Goal: Information Seeking & Learning: Learn about a topic

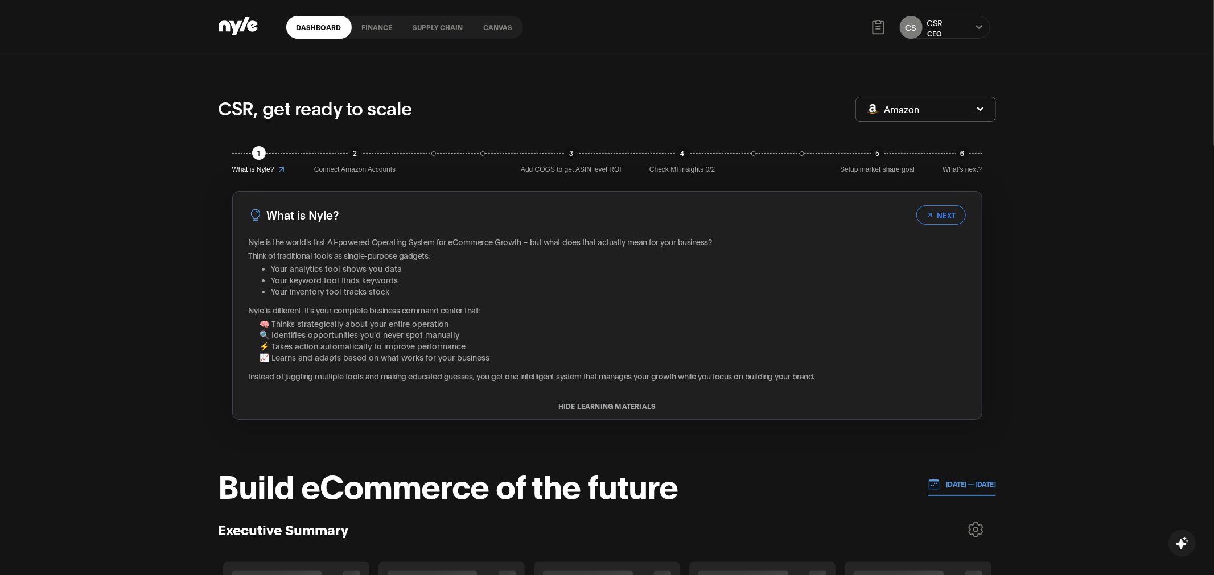
click at [490, 27] on link "Canvas" at bounding box center [498, 27] width 50 height 23
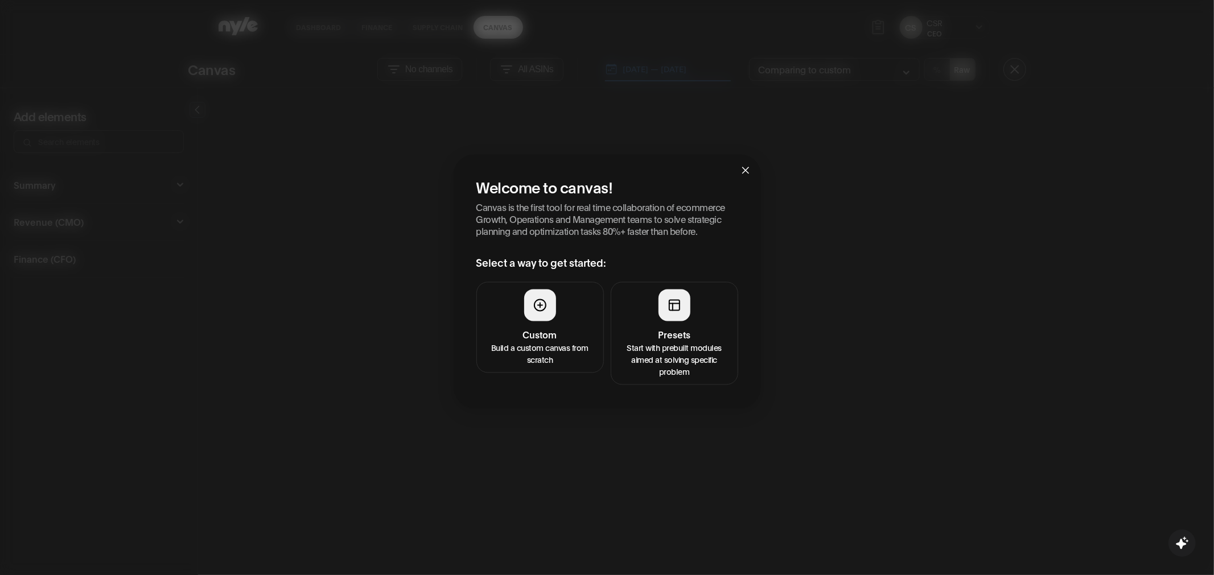
click at [674, 324] on button "Presets Start with prebuilt modules aimed at solving specific problem" at bounding box center [674, 333] width 127 height 103
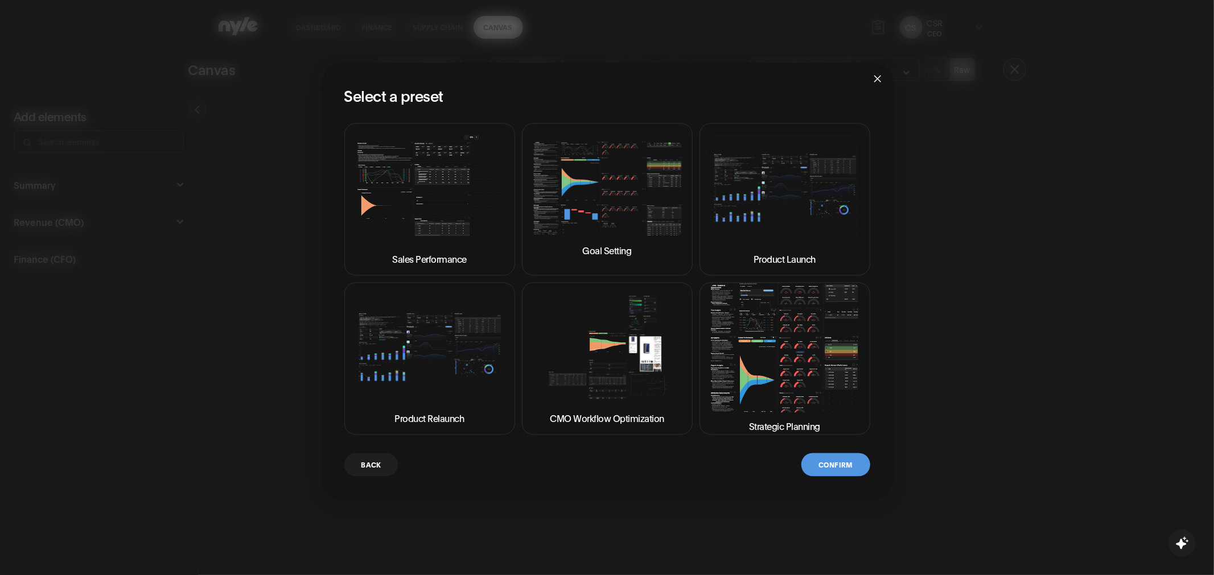
click at [744, 347] on img at bounding box center [784, 347] width 151 height 129
click at [832, 461] on button "Confirm" at bounding box center [835, 464] width 68 height 23
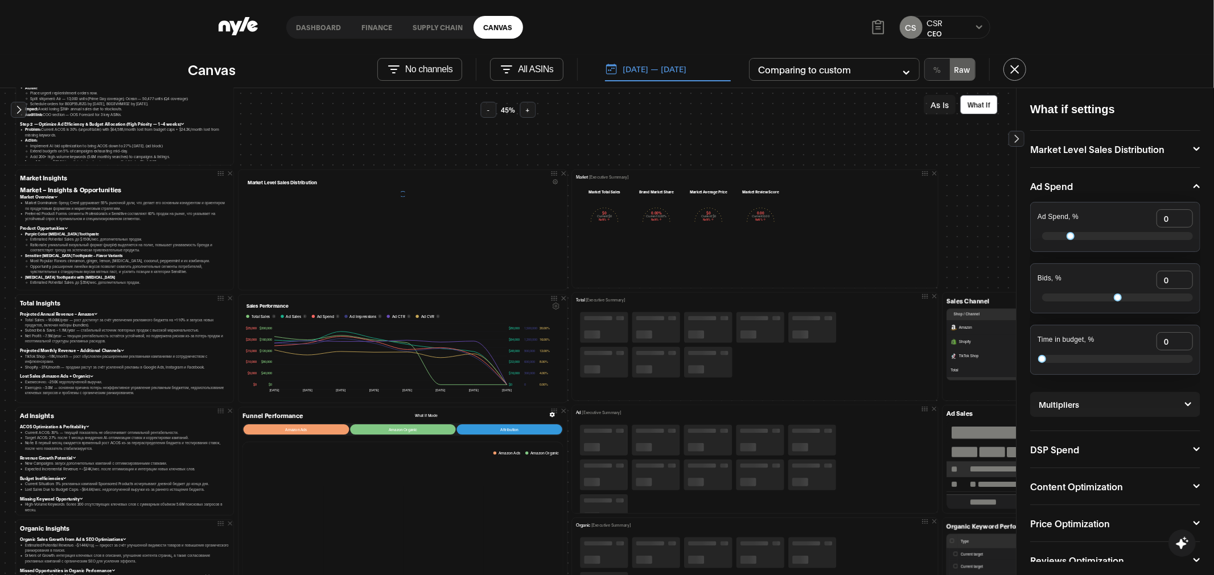
scroll to position [99, 0]
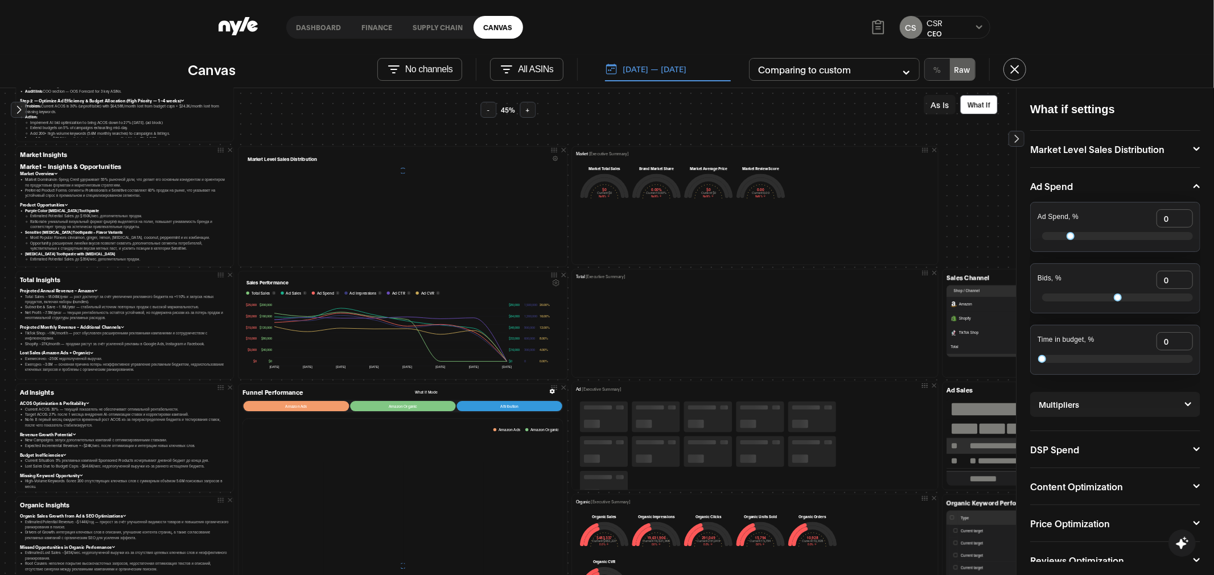
click at [493, 111] on button "-" at bounding box center [488, 110] width 16 height 16
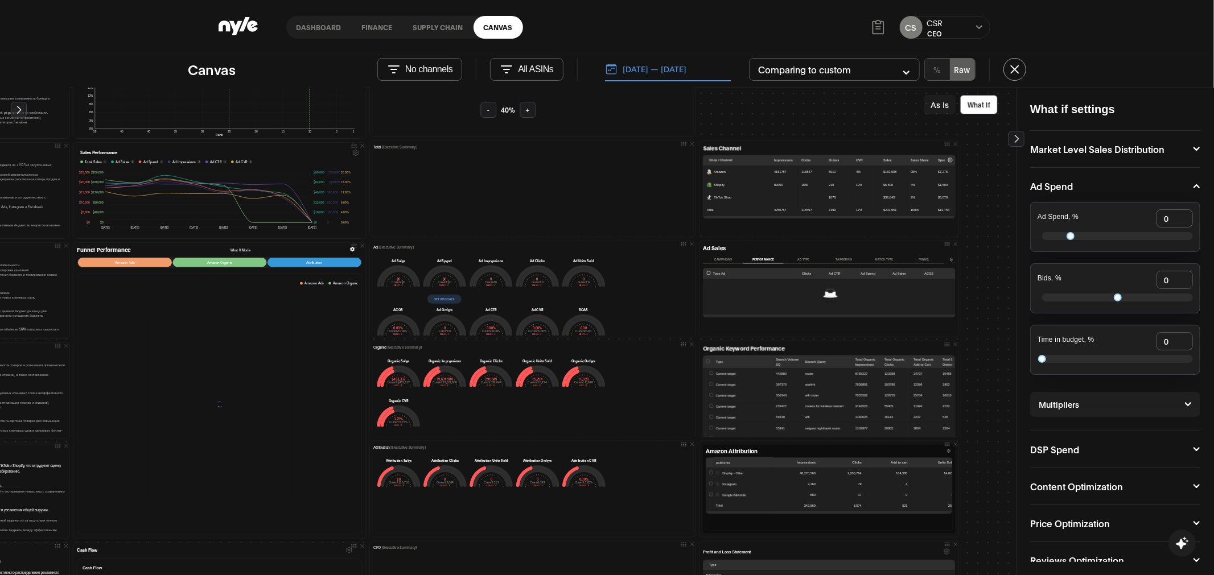
scroll to position [199, 140]
click at [720, 259] on button "Campaigns" at bounding box center [723, 258] width 40 height 7
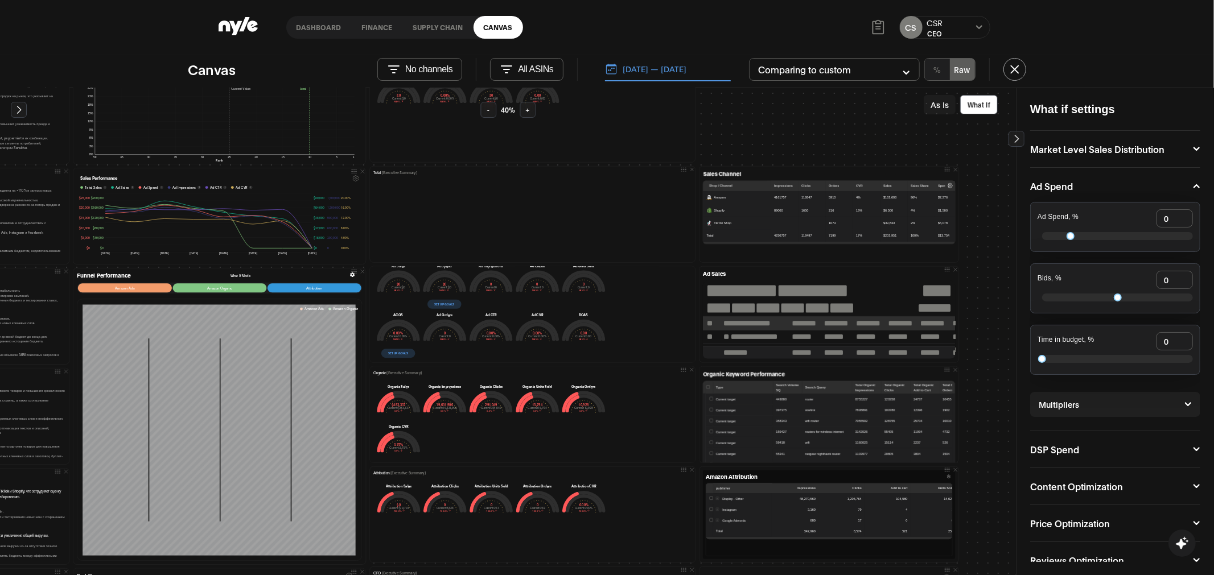
scroll to position [46, 0]
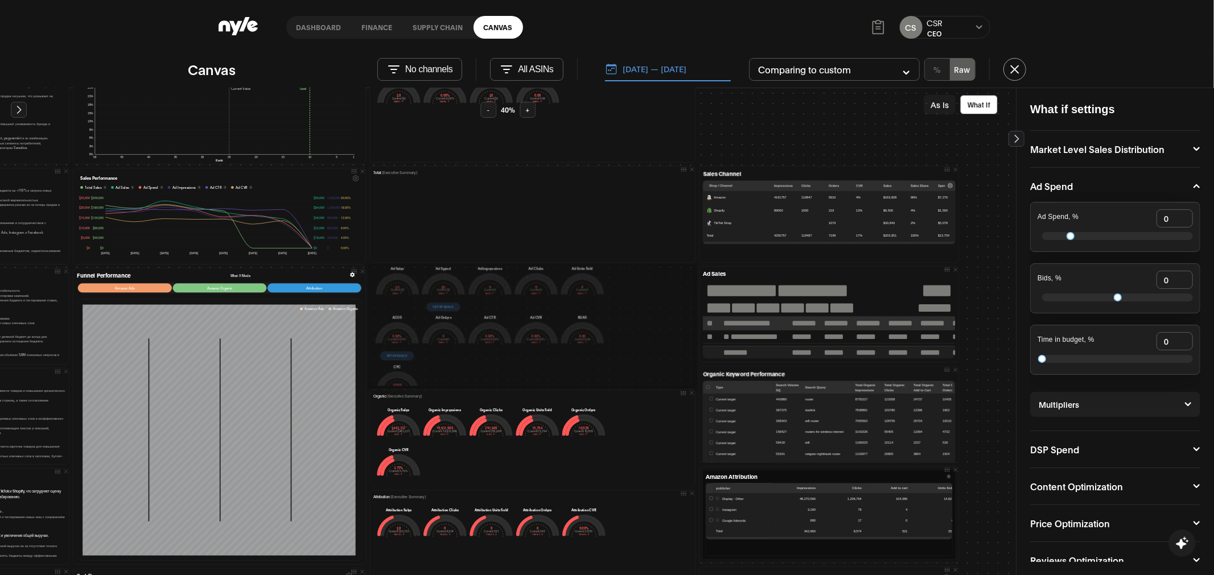
drag, startPoint x: 469, startPoint y: 362, endPoint x: 467, endPoint y: 385, distance: 22.9
click at [467, 386] on div at bounding box center [530, 387] width 317 height 2
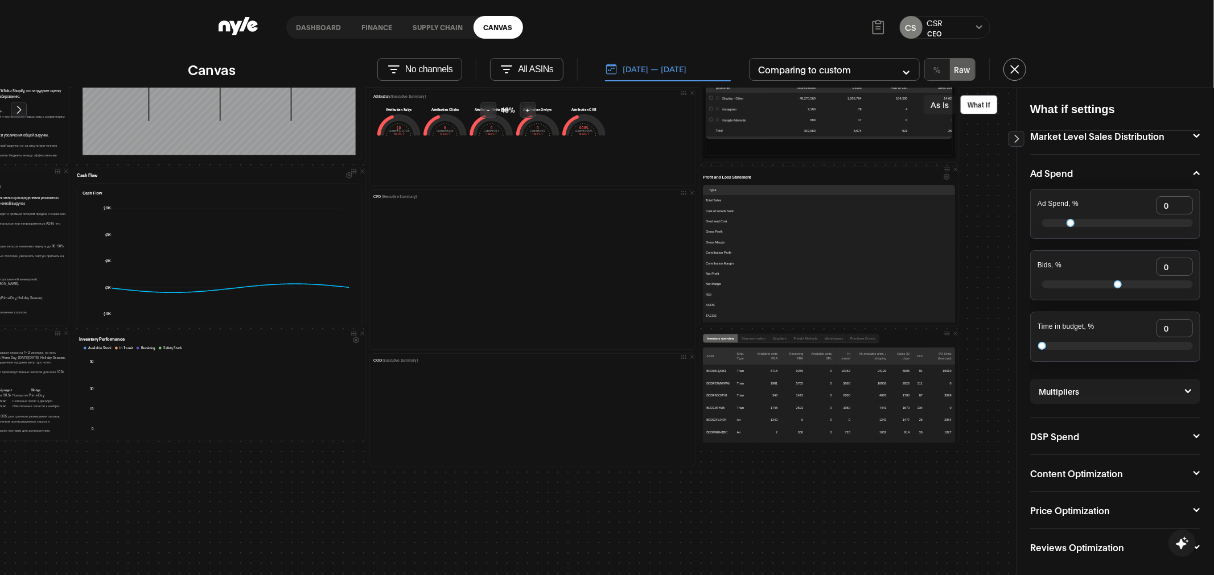
scroll to position [575, 140]
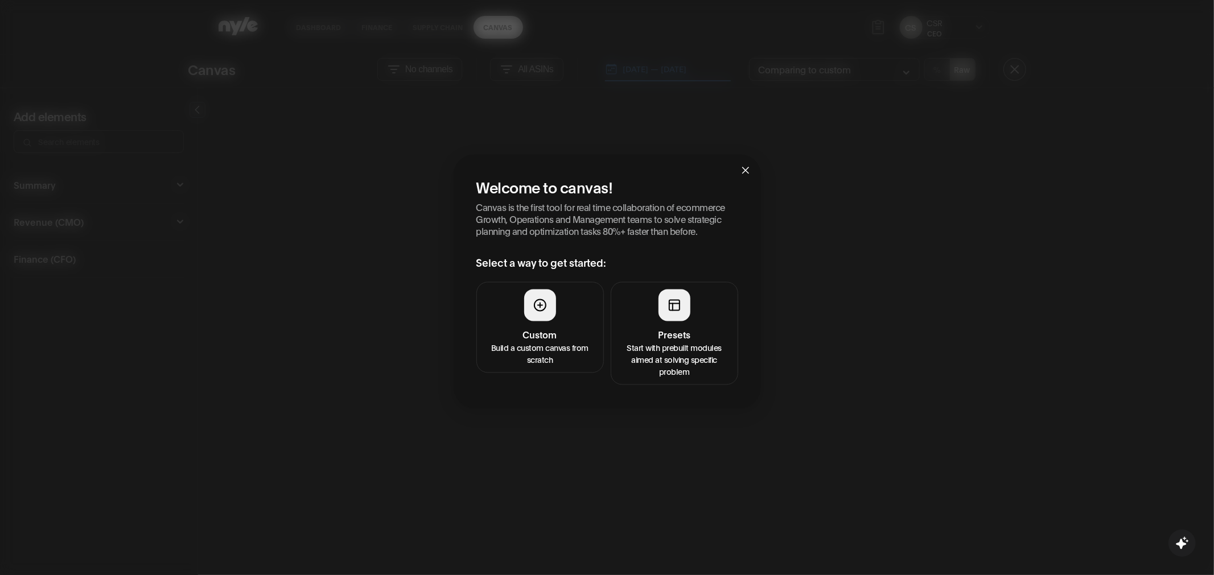
click at [686, 313] on div at bounding box center [674, 305] width 32 height 32
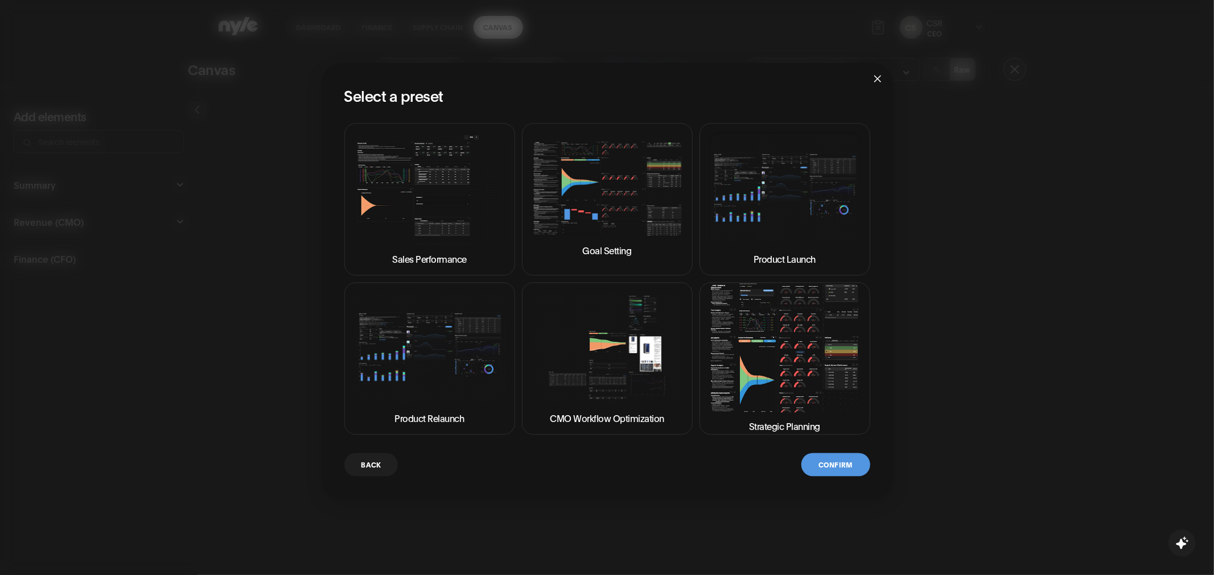
click at [761, 355] on img at bounding box center [784, 347] width 151 height 129
click at [830, 467] on button "Confirm" at bounding box center [835, 464] width 68 height 23
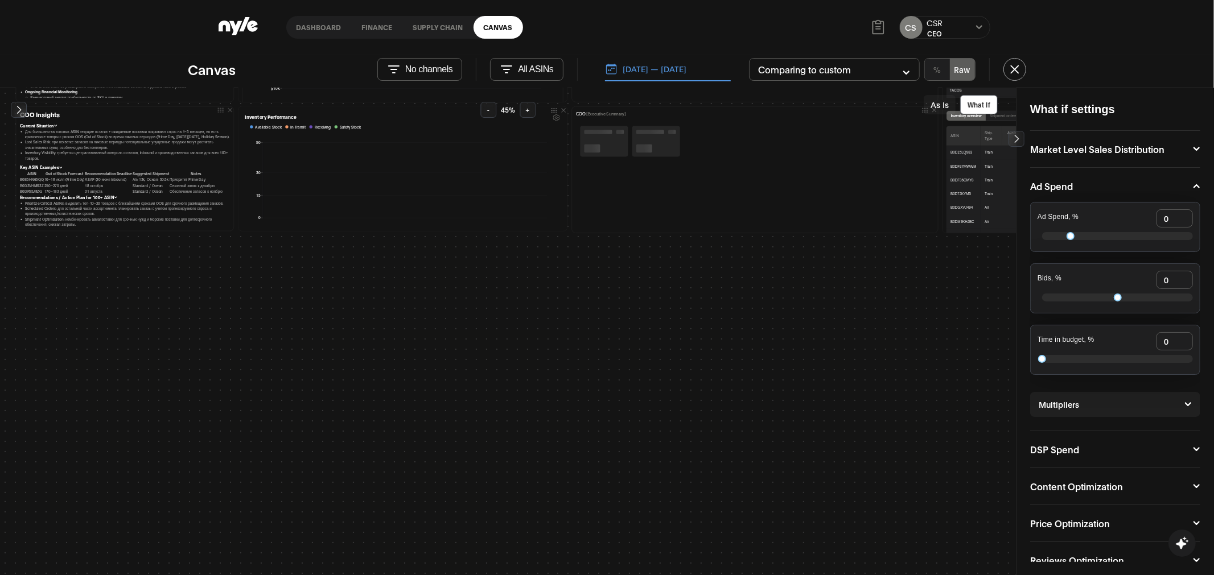
scroll to position [974, 0]
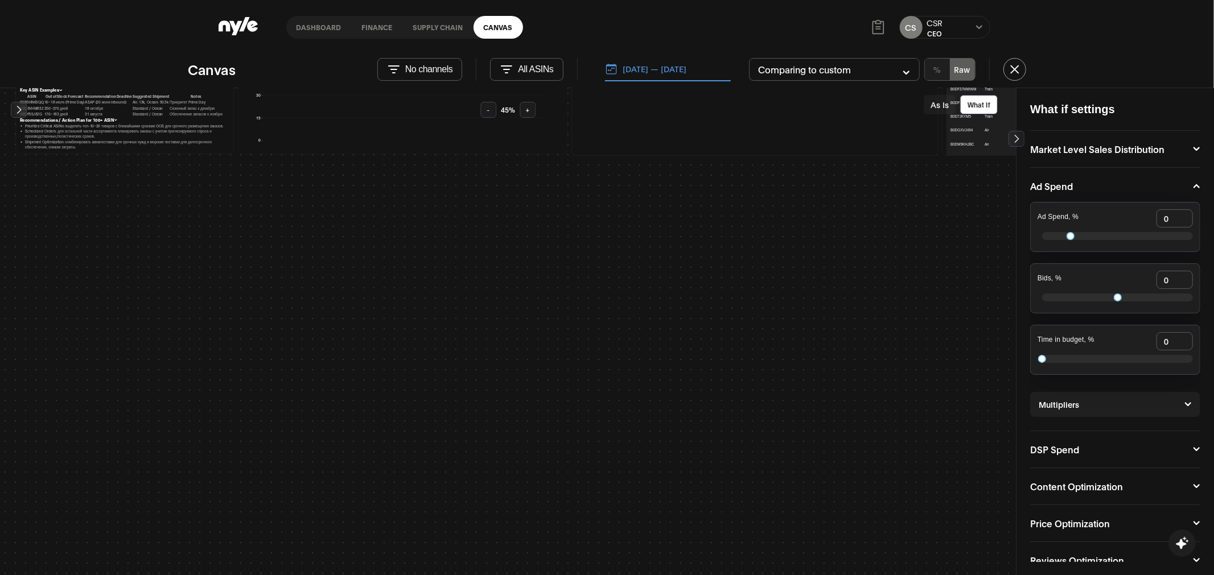
click at [497, 108] on div "- 45 % +" at bounding box center [507, 110] width 55 height 16
click at [493, 109] on button "-" at bounding box center [488, 110] width 16 height 16
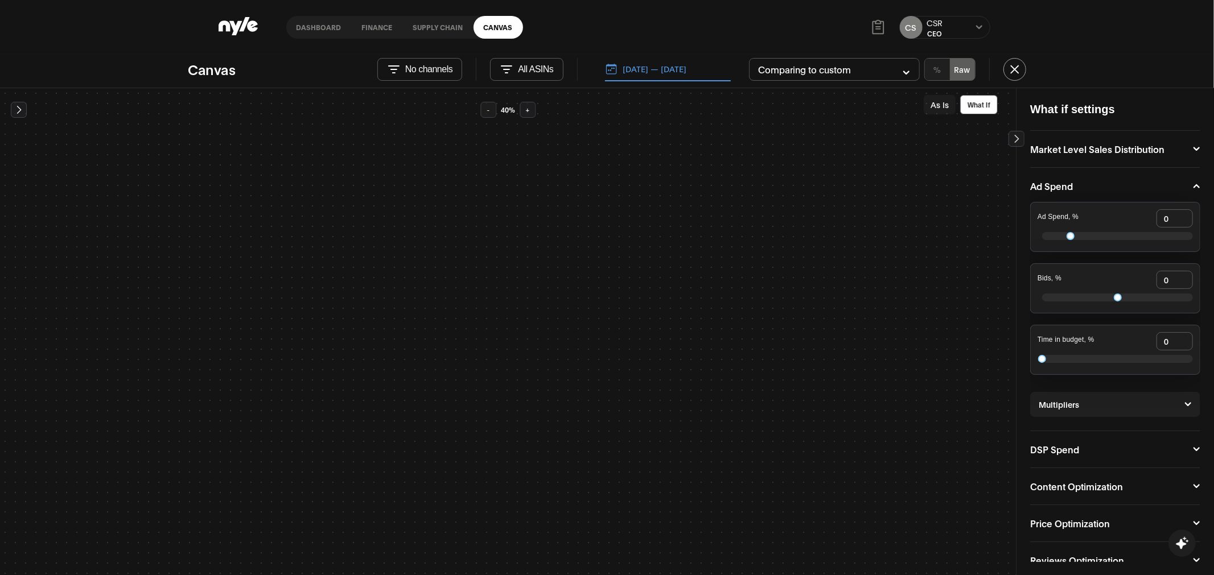
click at [490, 110] on button "-" at bounding box center [488, 110] width 16 height 16
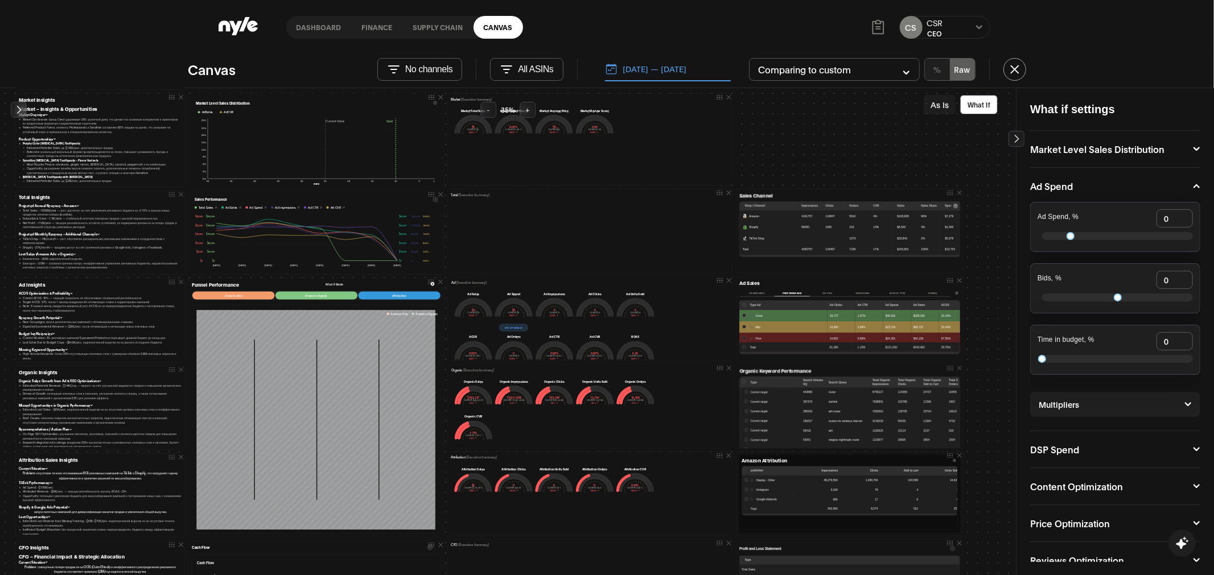
scroll to position [63, 0]
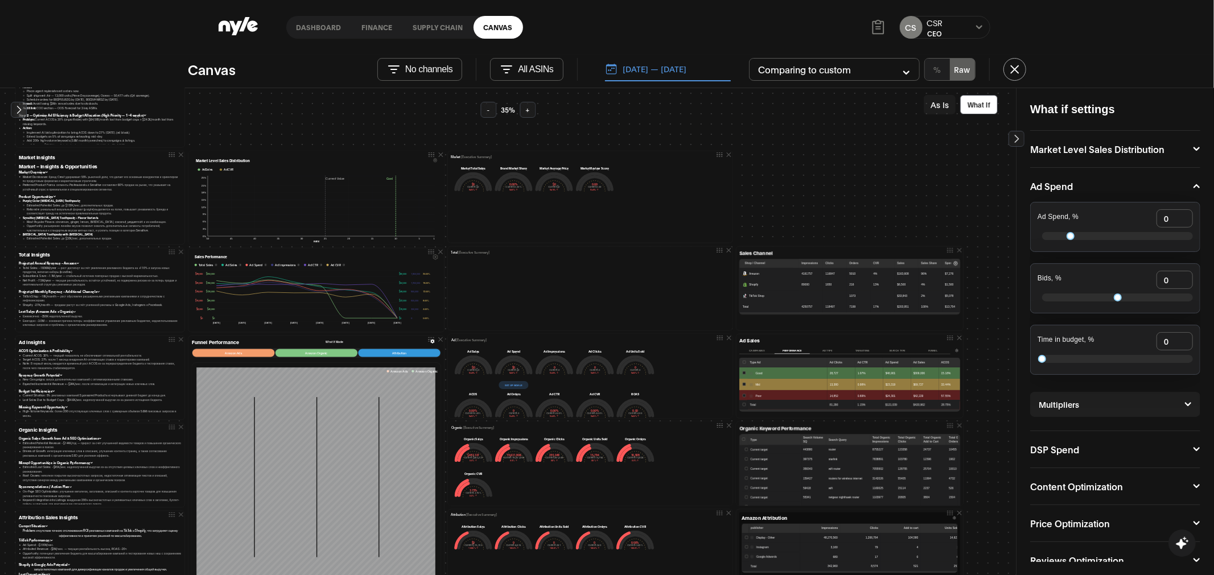
click at [489, 112] on button "-" at bounding box center [488, 110] width 16 height 16
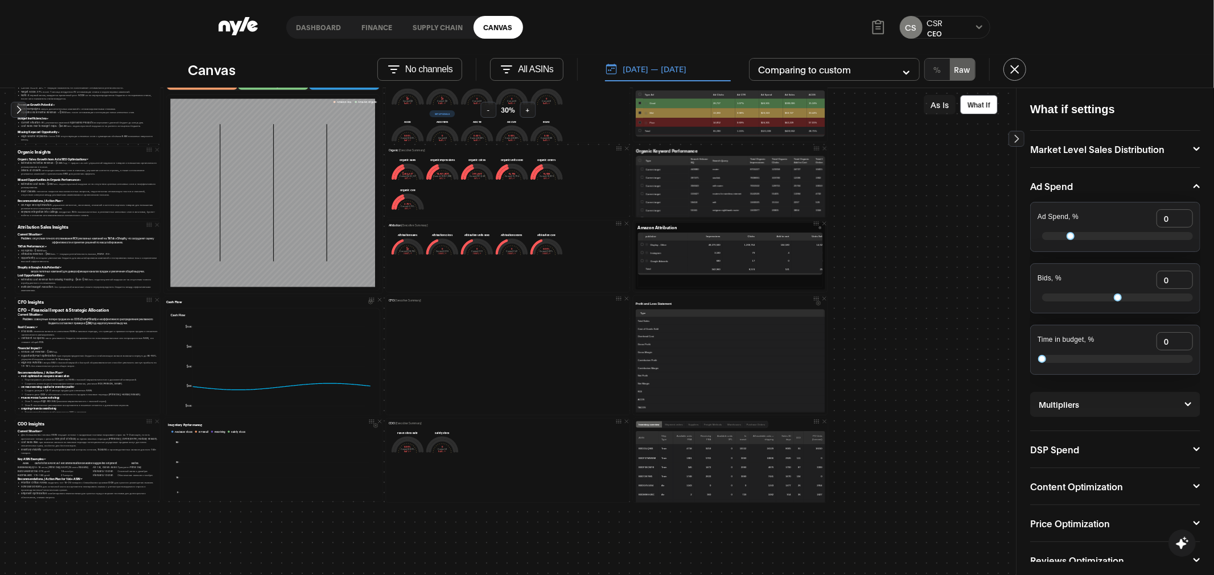
scroll to position [282, 0]
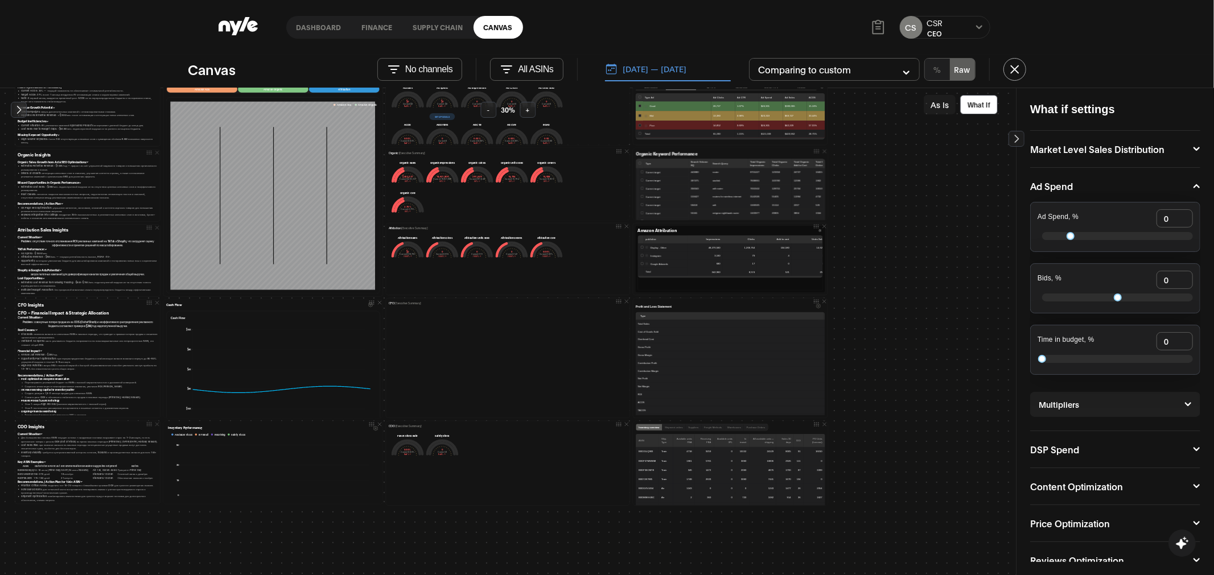
click at [492, 23] on link "Canvas" at bounding box center [498, 27] width 50 height 23
click at [501, 34] on link "Canvas" at bounding box center [498, 27] width 50 height 23
click at [221, 23] on icon at bounding box center [224, 25] width 11 height 11
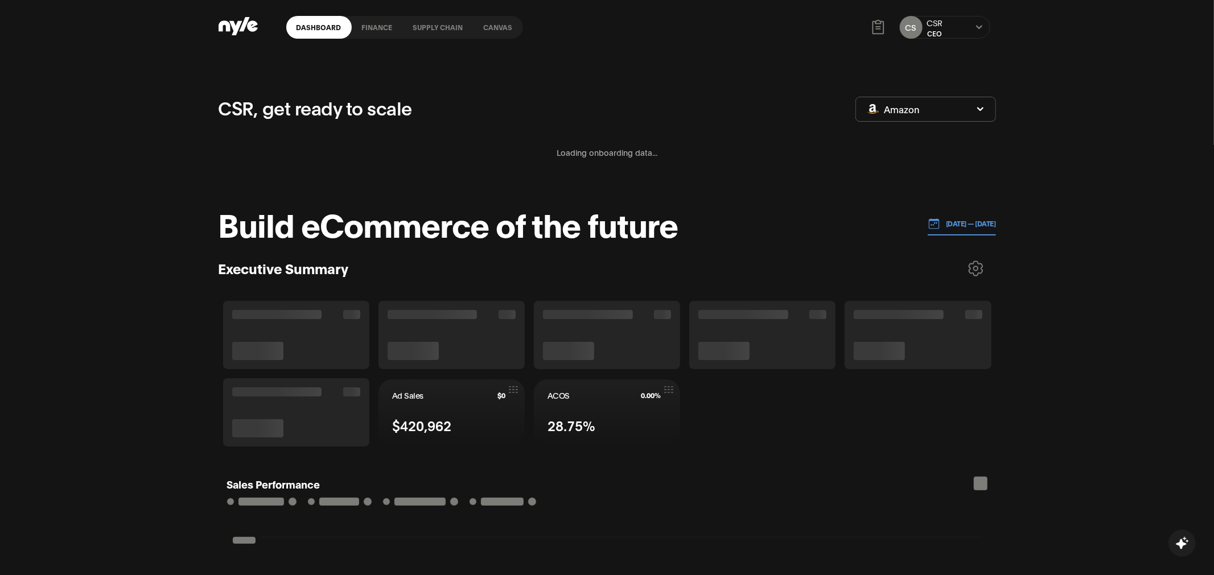
click at [502, 20] on link "Canvas" at bounding box center [498, 27] width 50 height 23
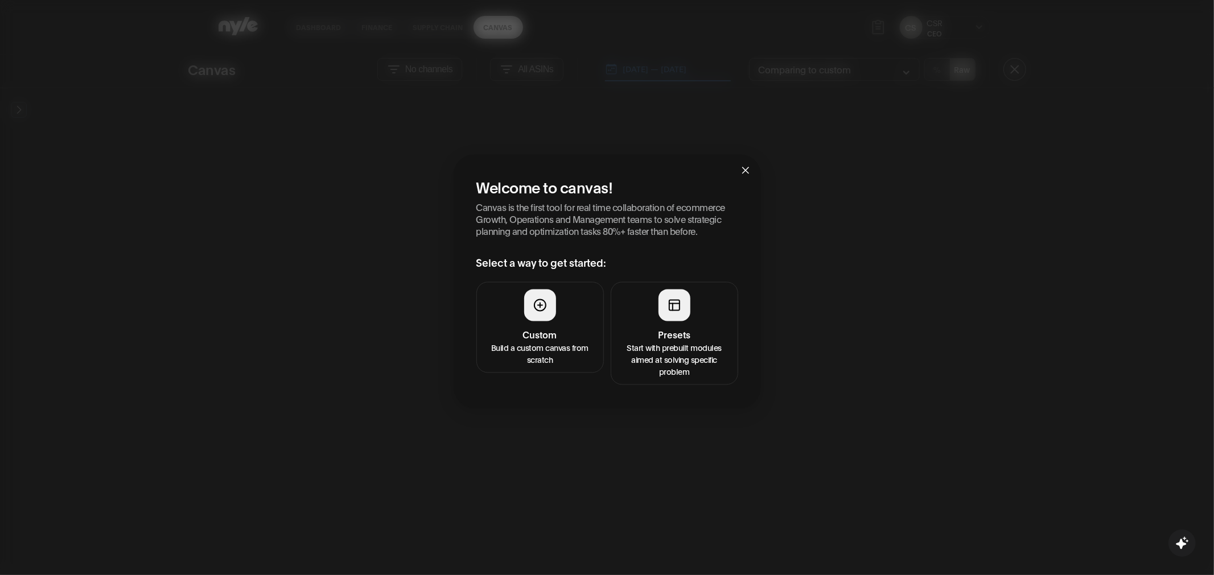
click at [660, 296] on div at bounding box center [674, 305] width 32 height 32
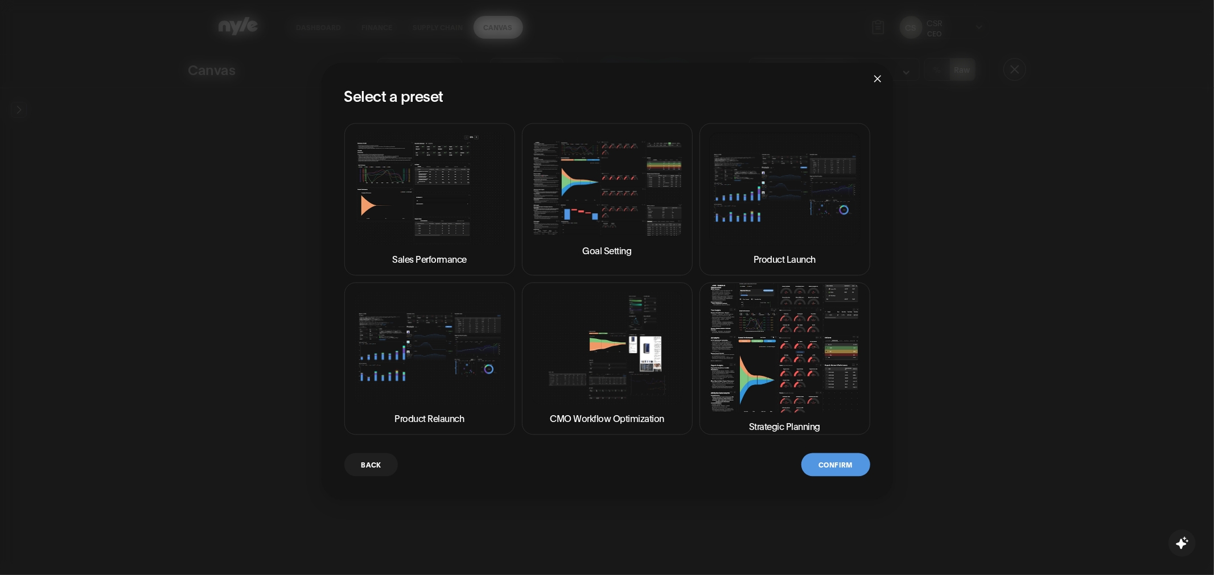
click at [736, 216] on img at bounding box center [784, 188] width 151 height 113
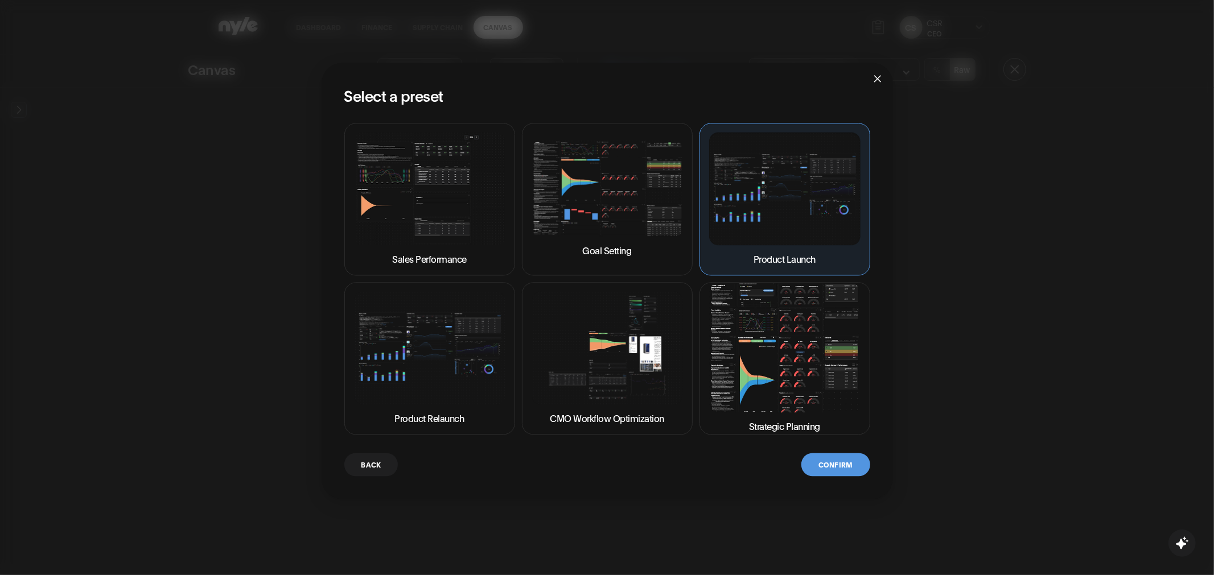
click at [838, 464] on button "Confirm" at bounding box center [835, 464] width 68 height 23
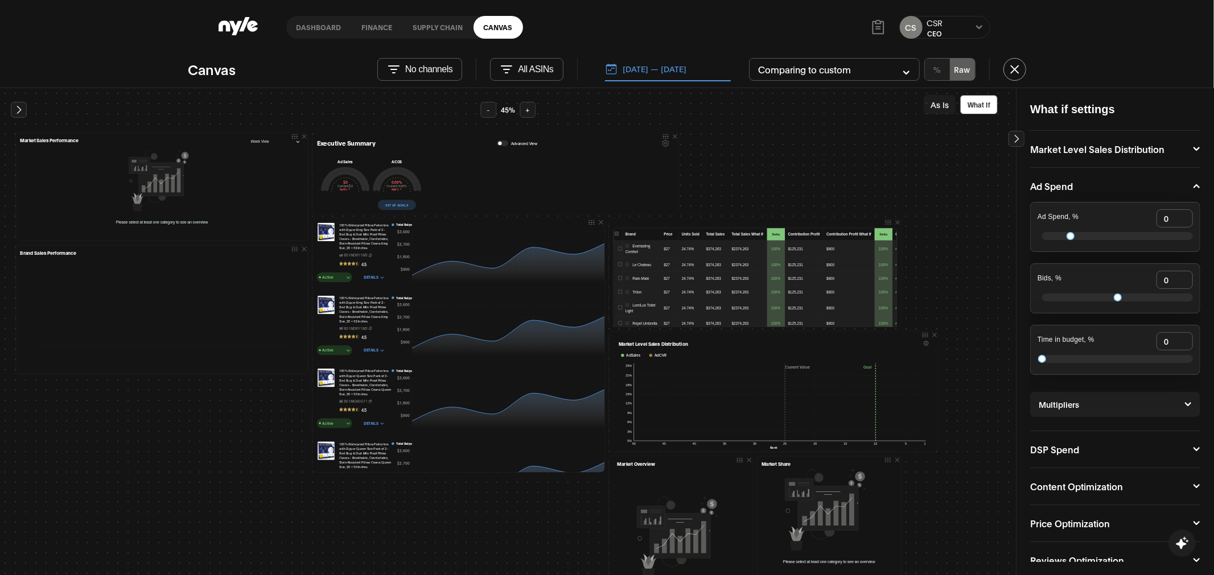
click at [490, 21] on link "Canvas" at bounding box center [498, 27] width 50 height 23
click at [501, 32] on link "Canvas" at bounding box center [498, 27] width 50 height 23
click at [303, 26] on link "Dashboard" at bounding box center [318, 27] width 65 height 23
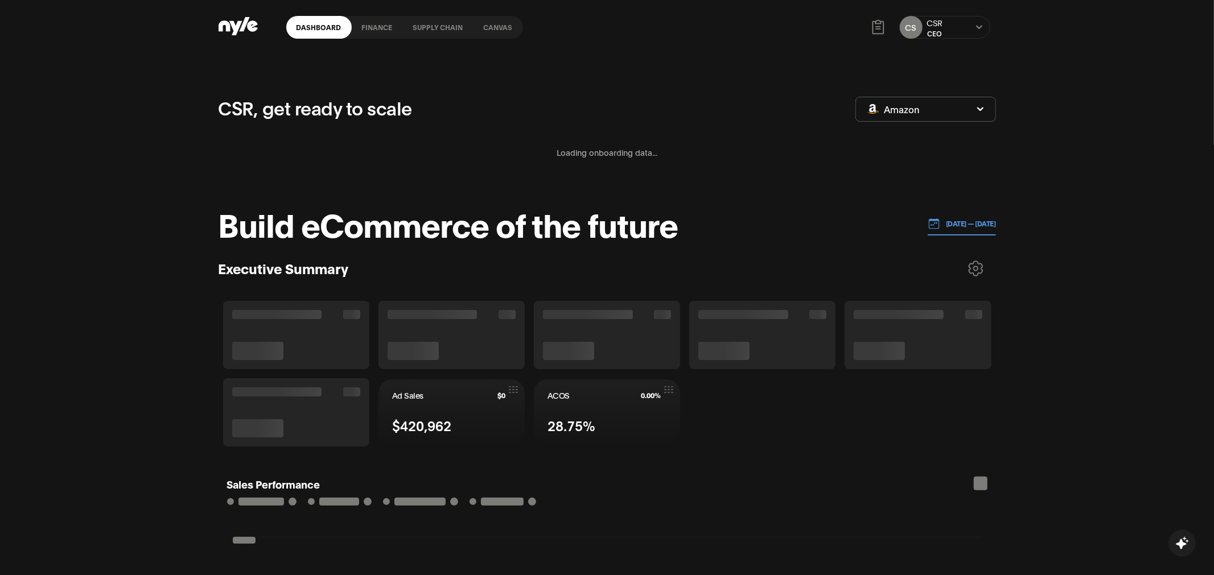
click at [497, 24] on link "Canvas" at bounding box center [498, 27] width 50 height 23
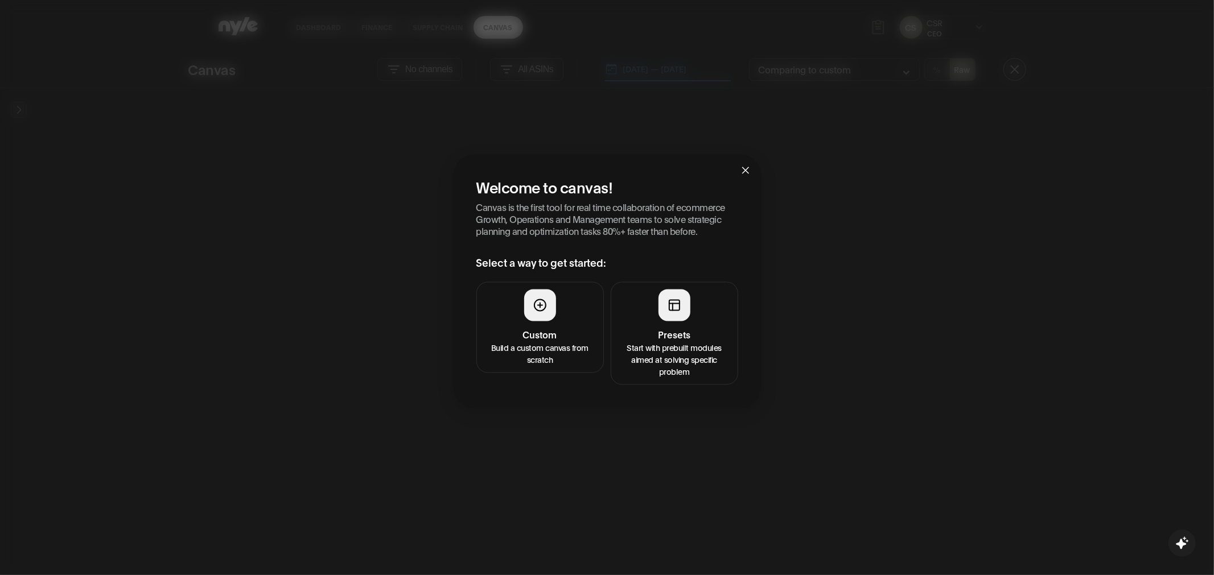
click at [651, 307] on button "Presets Start with prebuilt modules aimed at solving specific problem" at bounding box center [674, 333] width 127 height 103
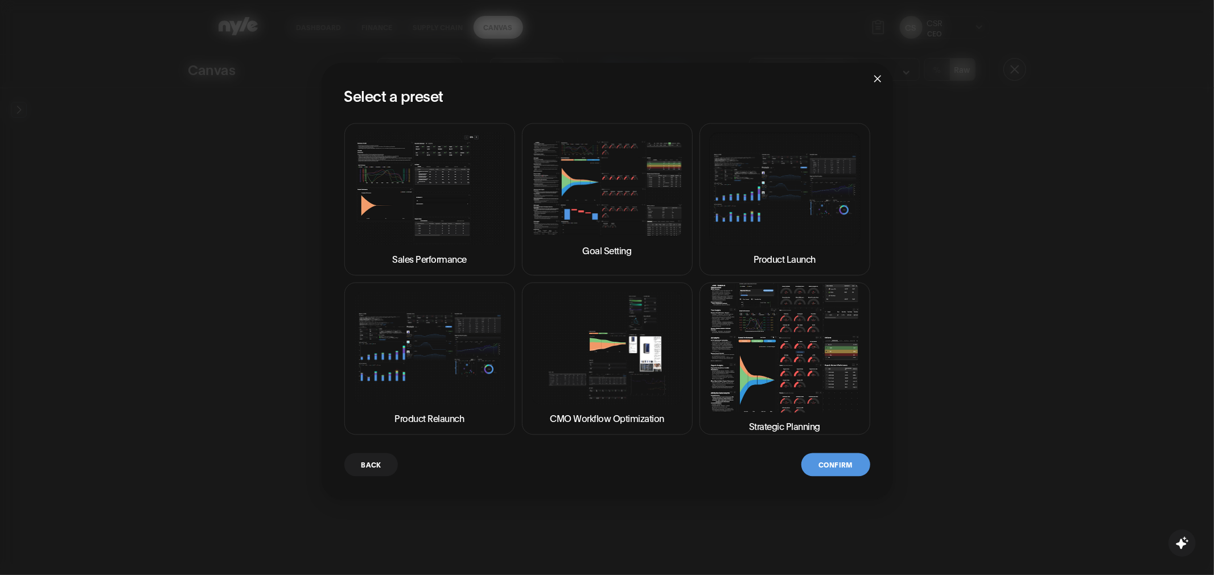
click at [578, 334] on img at bounding box center [606, 348] width 151 height 113
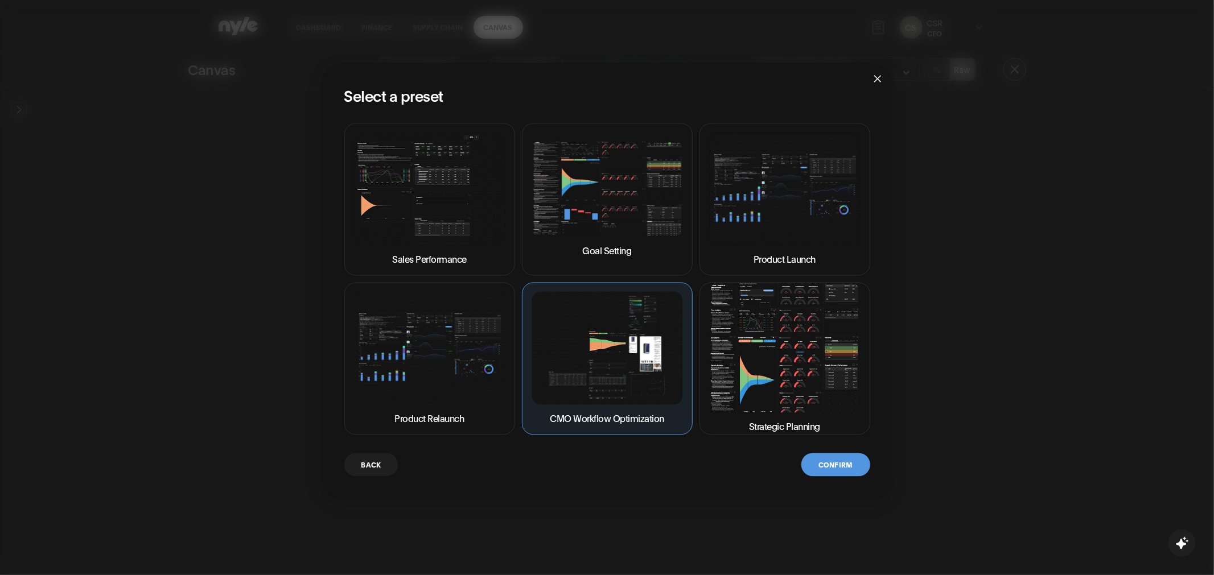
click at [842, 467] on button "Confirm" at bounding box center [835, 464] width 68 height 23
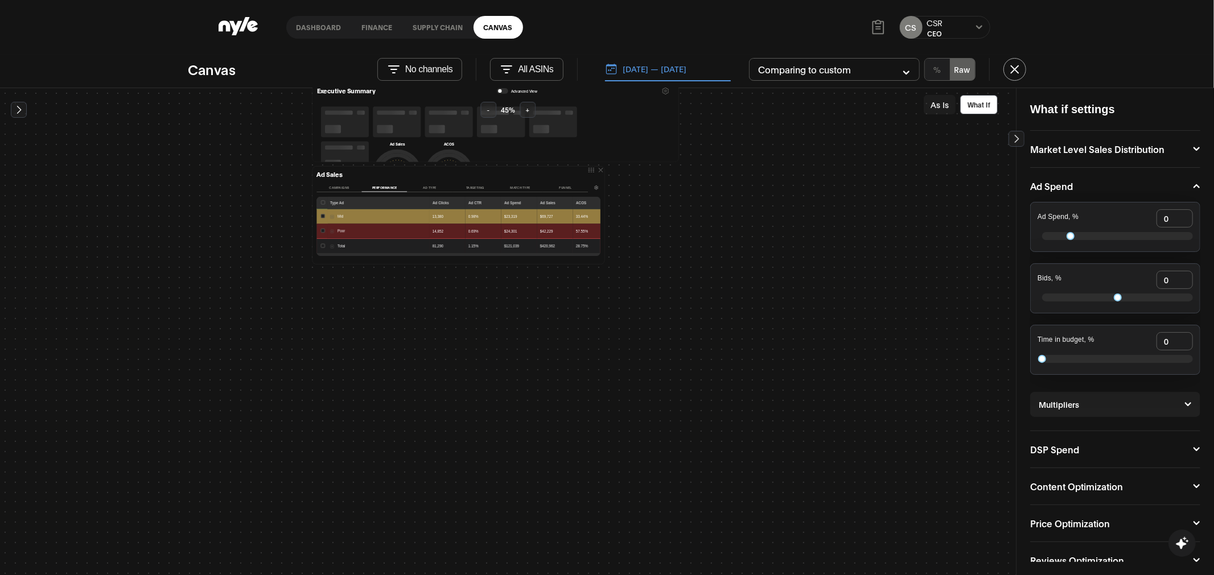
scroll to position [69, 0]
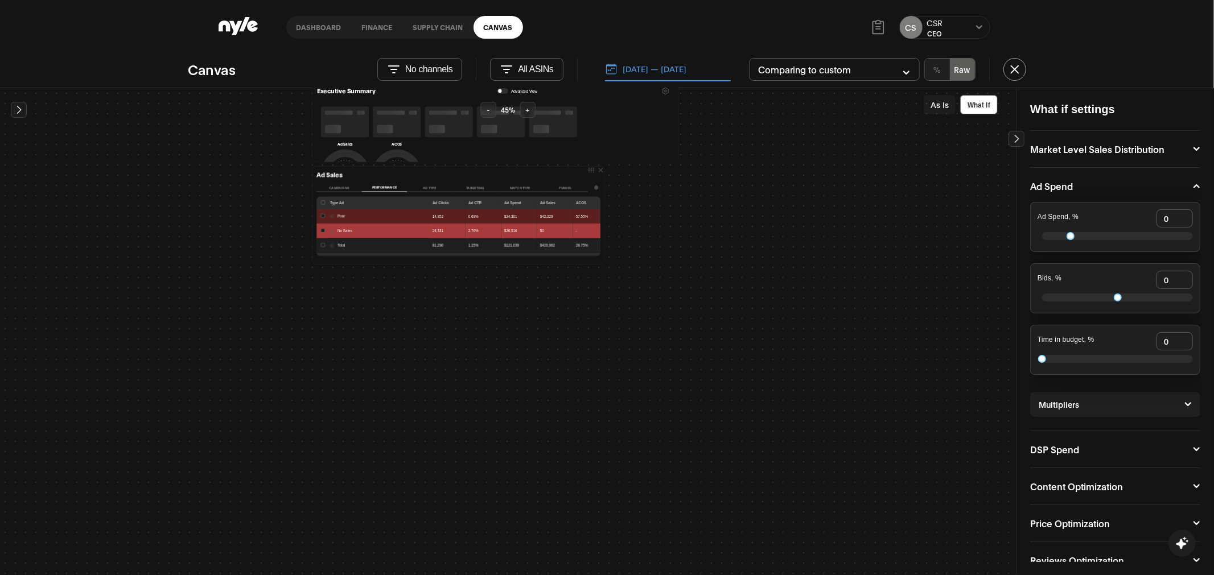
click at [488, 116] on button "-" at bounding box center [488, 110] width 16 height 16
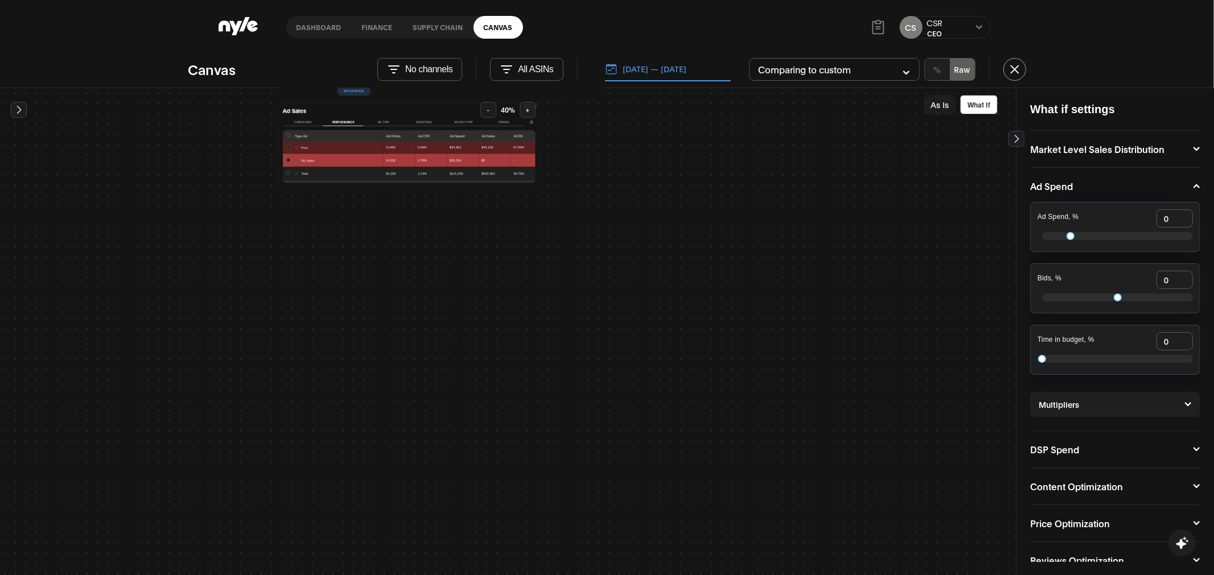
click at [488, 116] on button "-" at bounding box center [488, 110] width 16 height 16
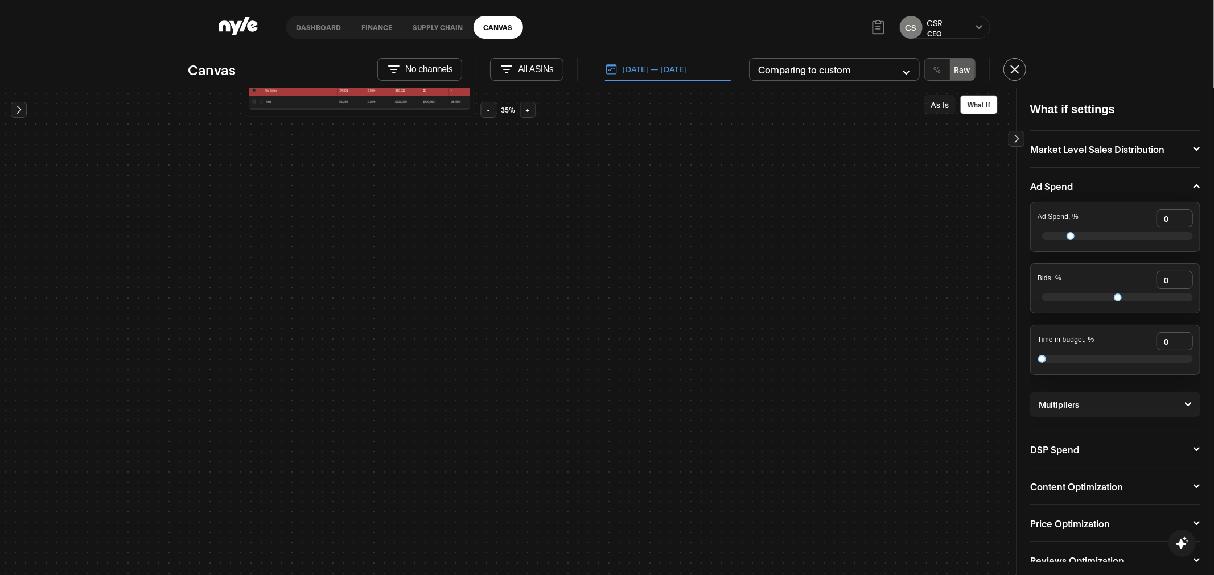
click at [488, 116] on button "-" at bounding box center [488, 110] width 16 height 16
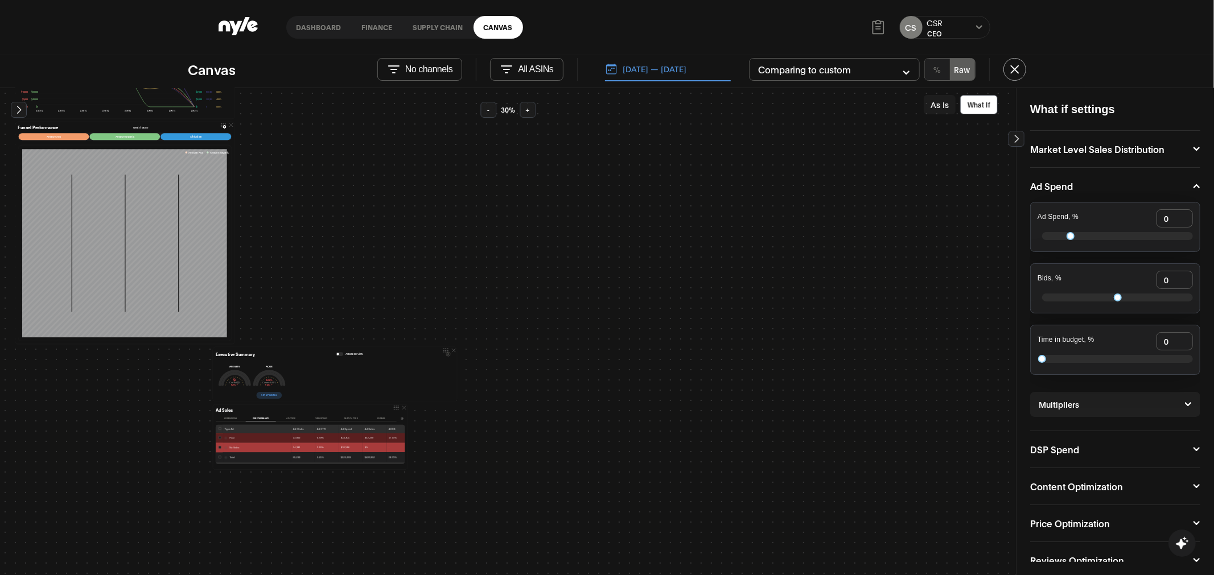
scroll to position [0, 0]
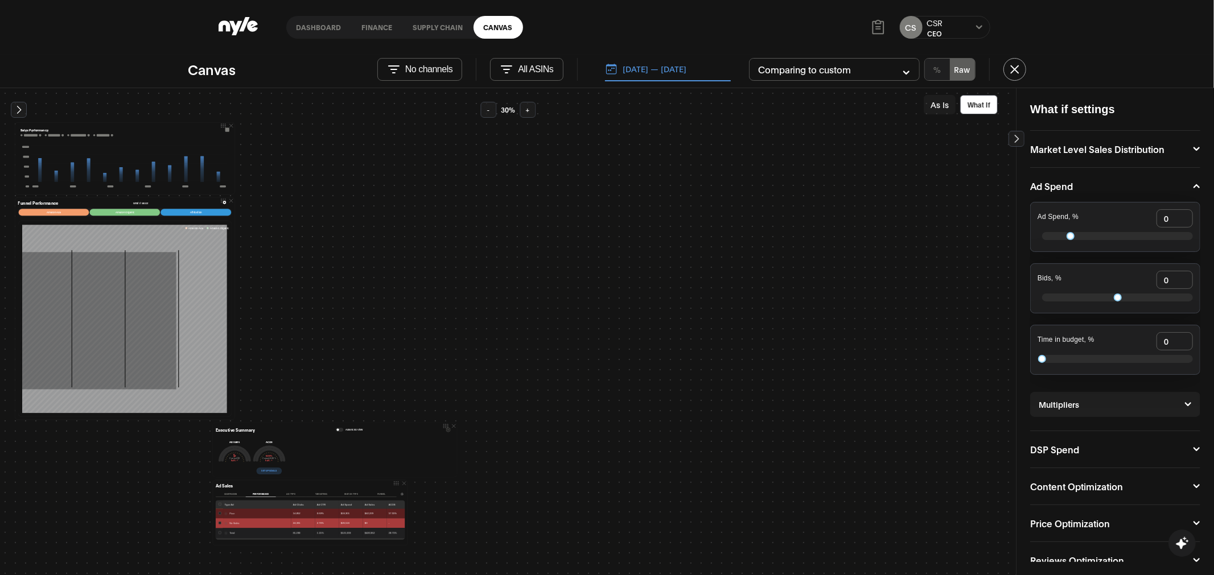
click at [17, 108] on icon at bounding box center [18, 109] width 11 height 11
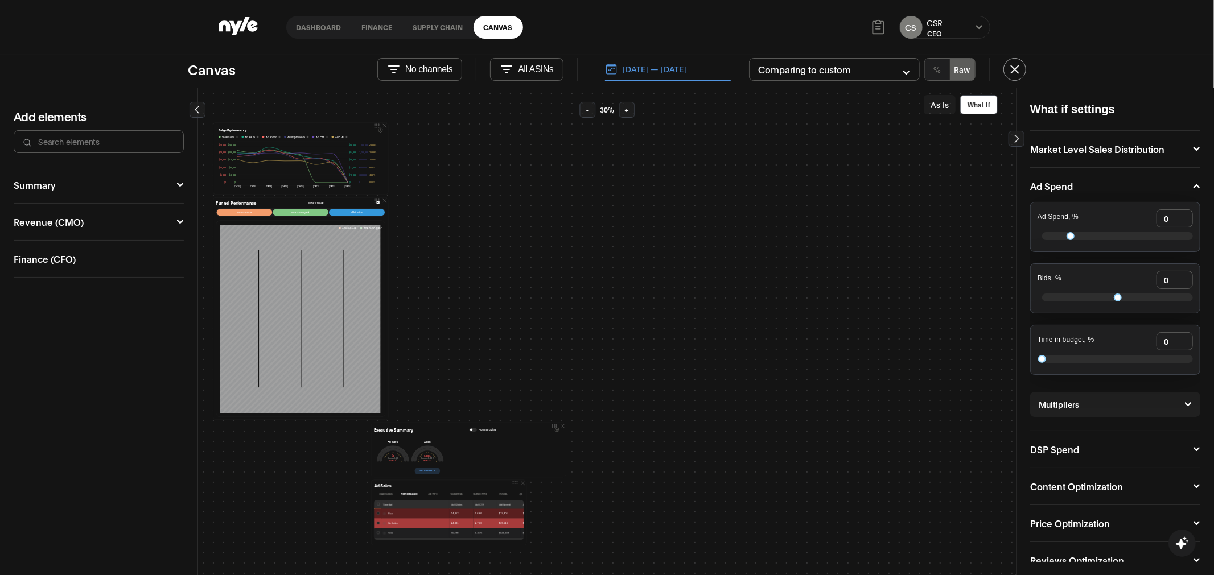
click at [521, 73] on p "All ASINs" at bounding box center [535, 69] width 35 height 10
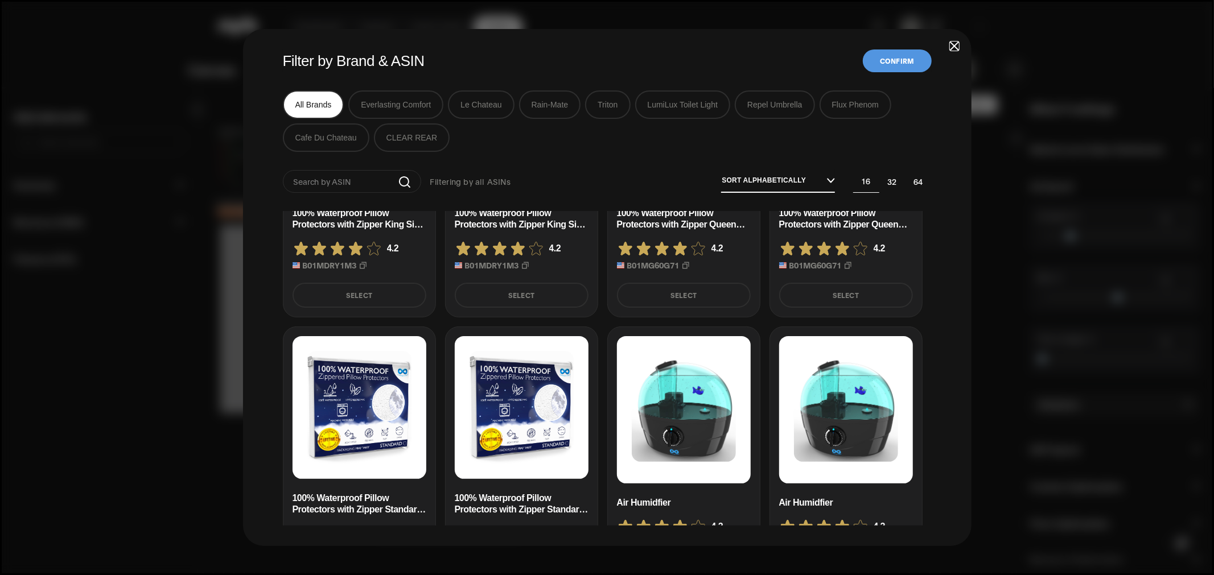
scroll to position [167, 0]
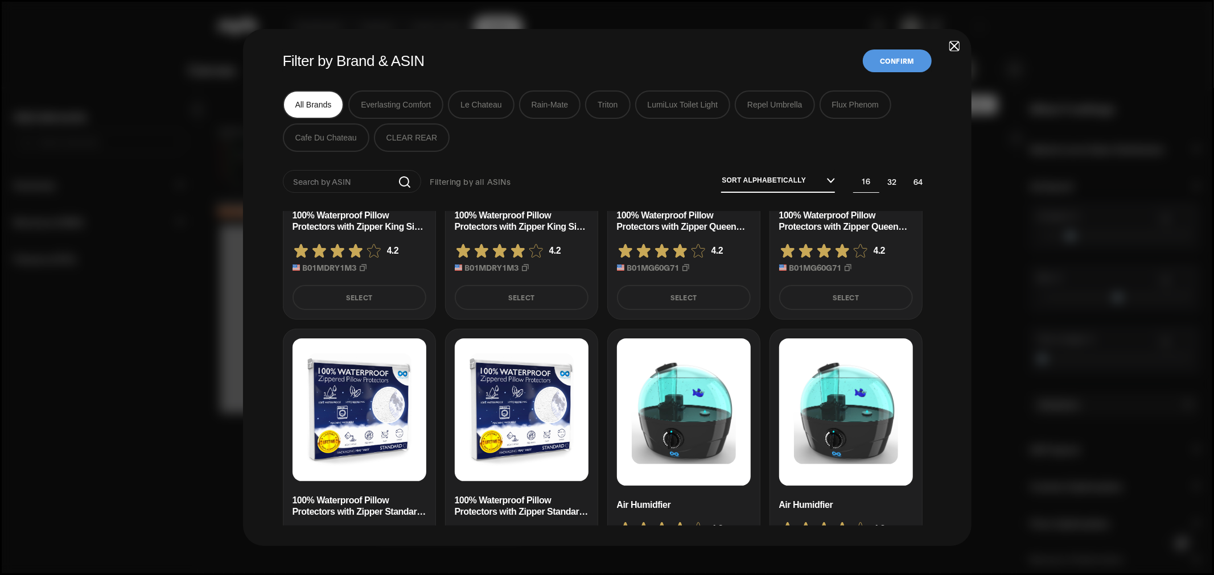
click at [956, 48] on span "button" at bounding box center [954, 46] width 8 height 8
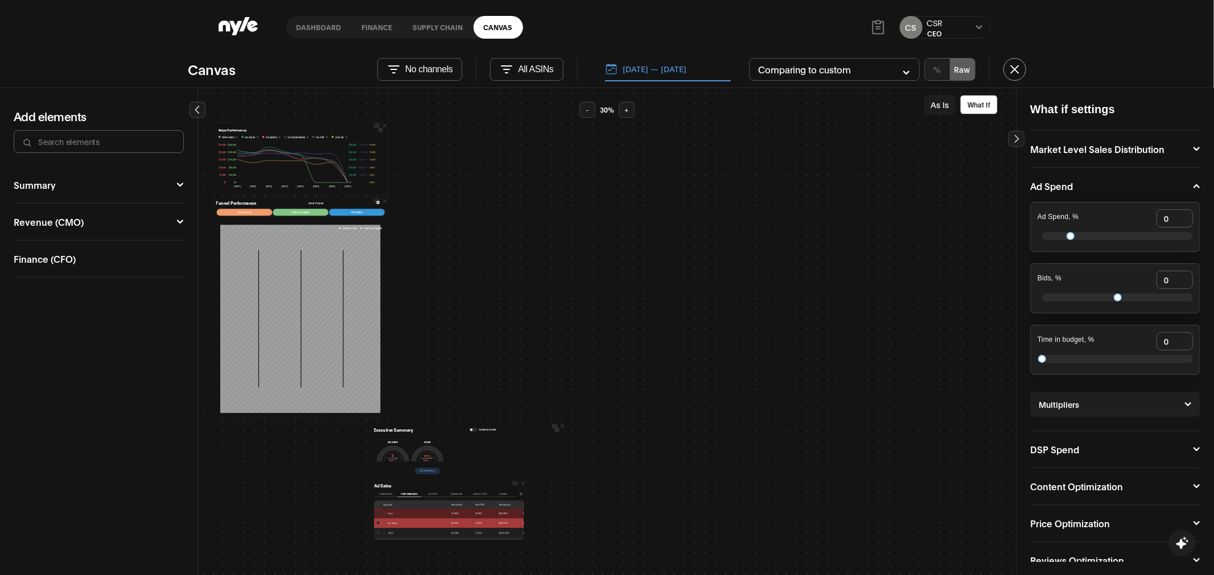
click at [309, 28] on link "Dashboard" at bounding box center [318, 27] width 65 height 23
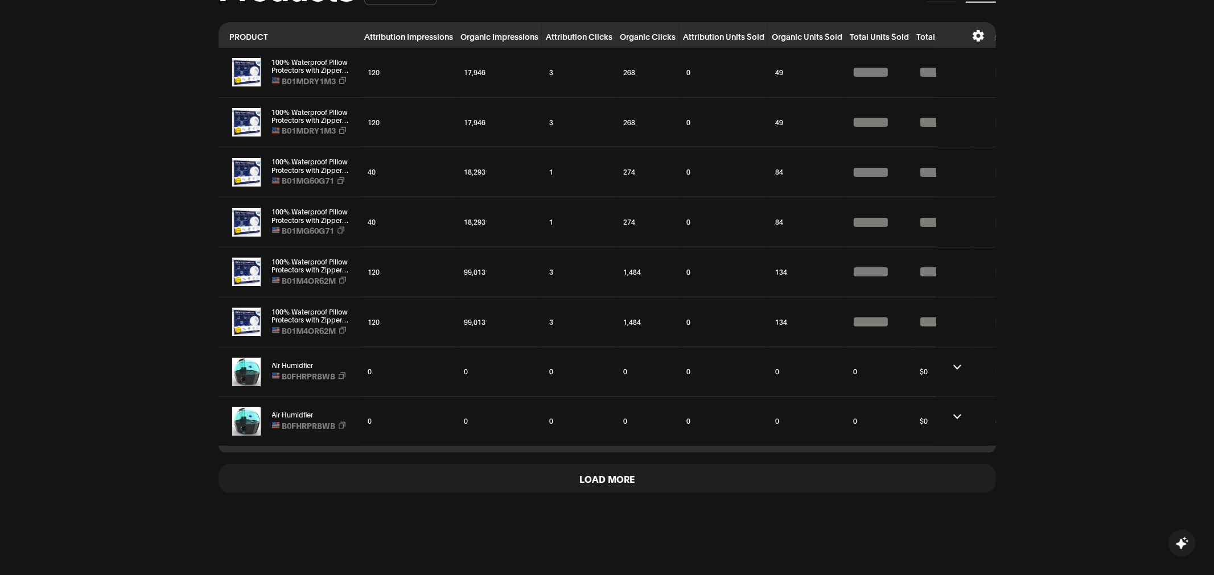
scroll to position [1166, 0]
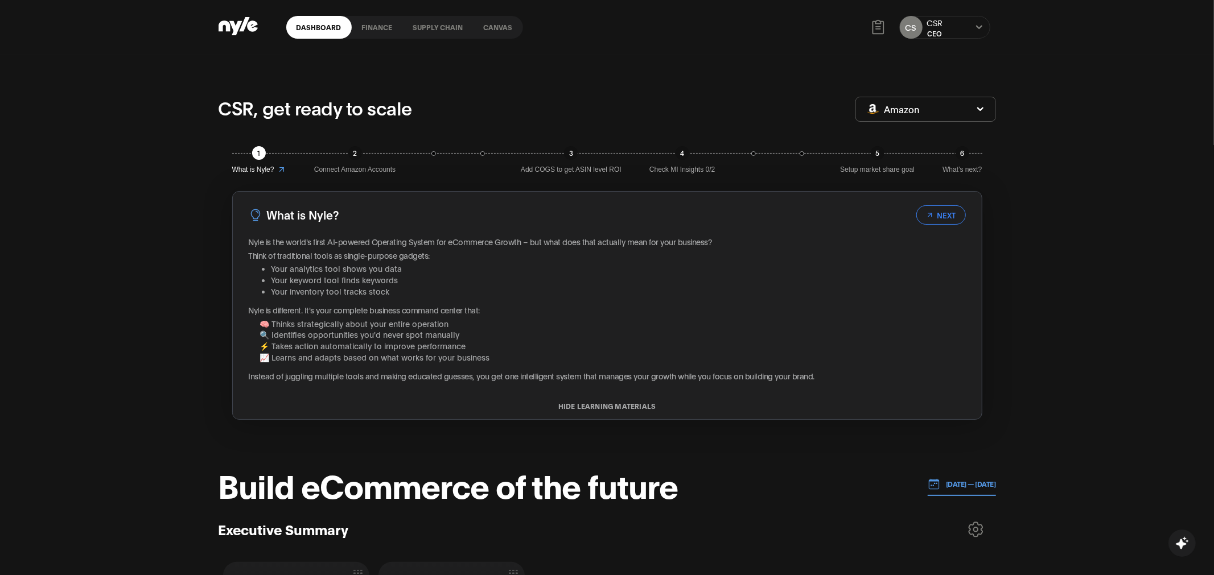
click at [512, 19] on link "Canvas" at bounding box center [498, 27] width 50 height 23
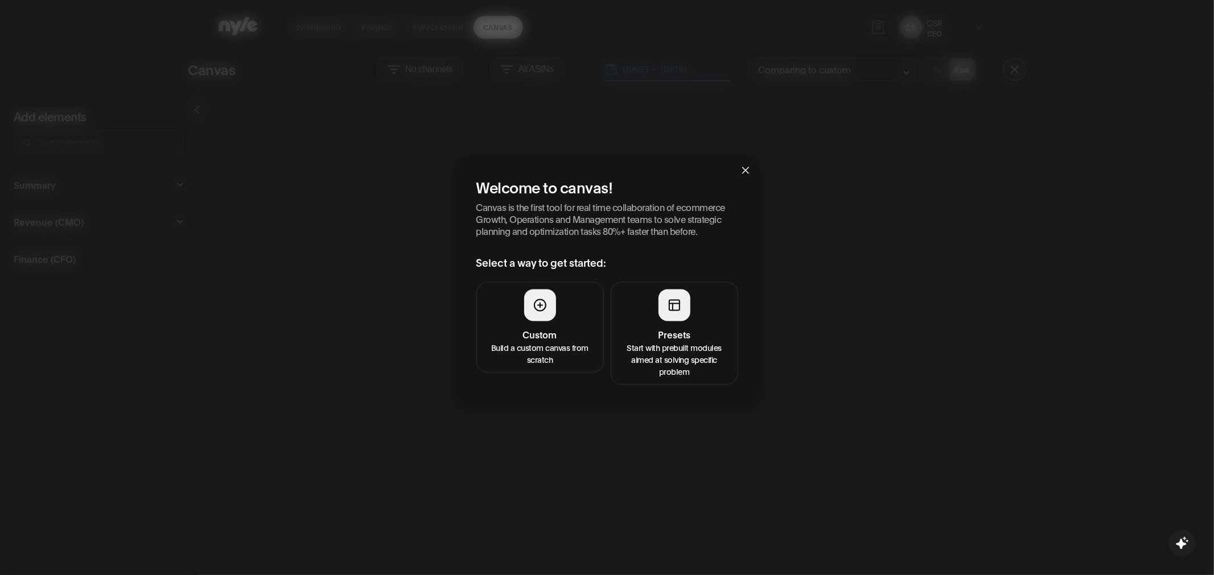
click at [668, 331] on h4 "Presets" at bounding box center [674, 335] width 113 height 14
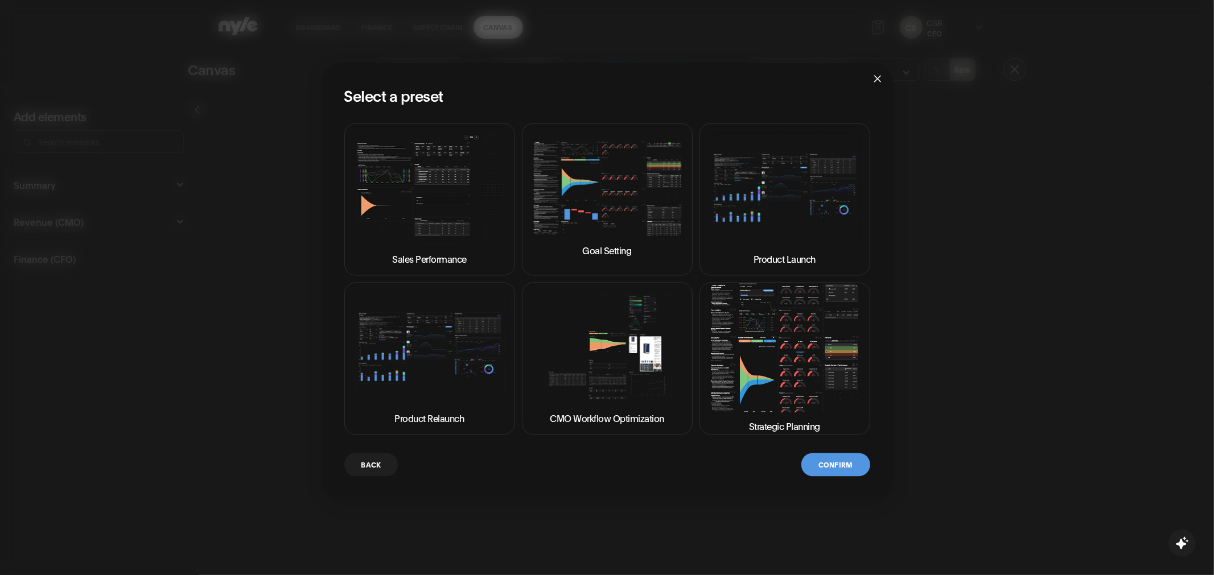
click at [607, 369] on img at bounding box center [606, 348] width 151 height 113
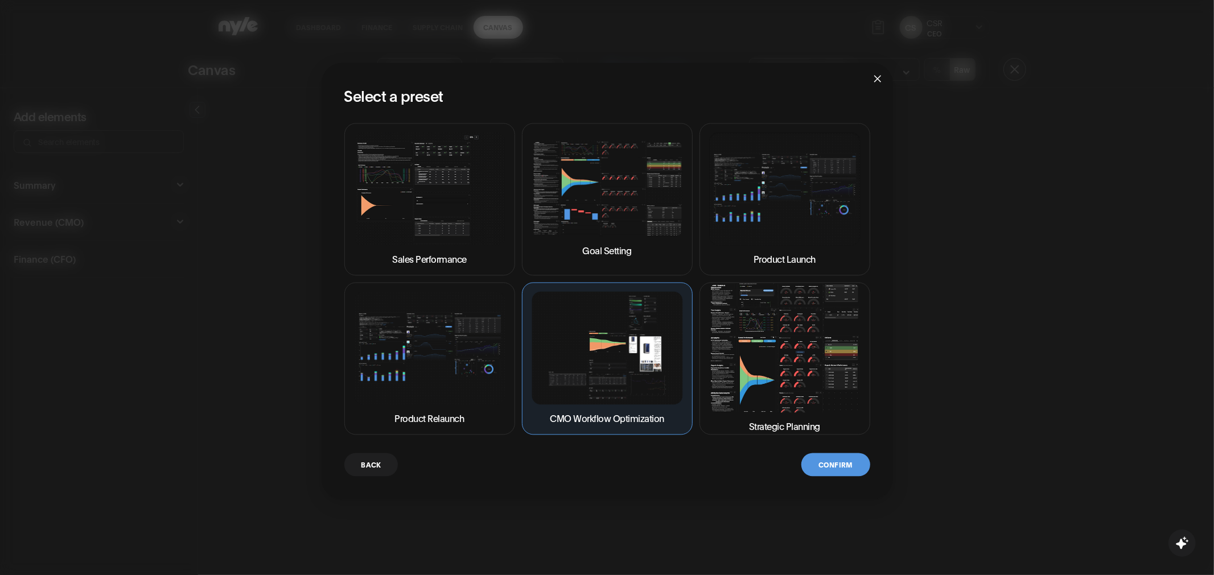
click at [823, 460] on button "Confirm" at bounding box center [835, 464] width 68 height 23
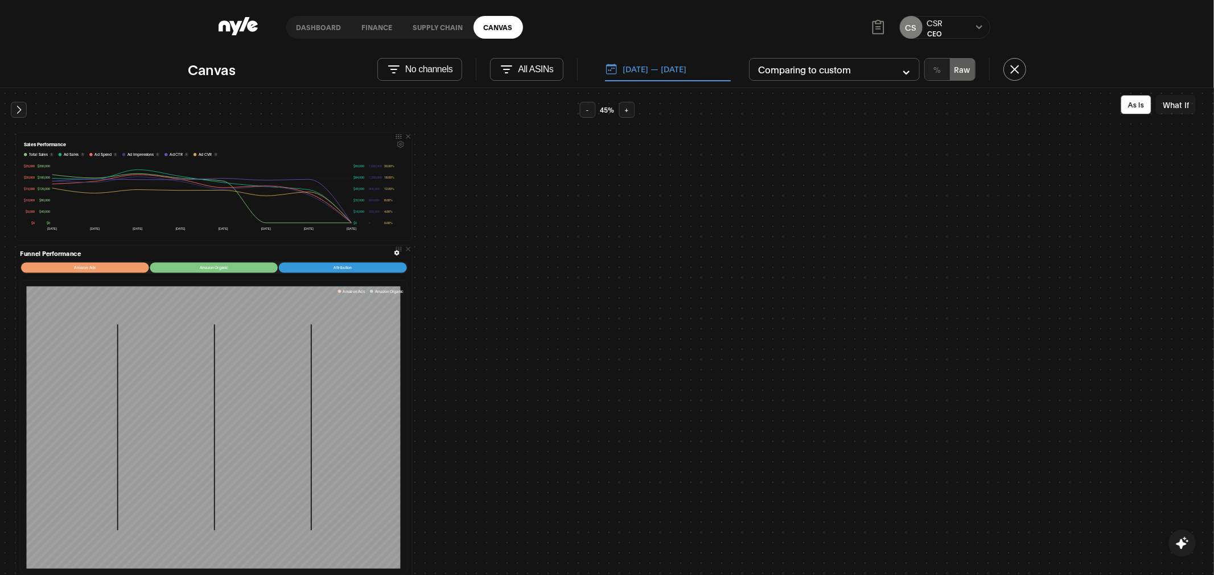
click at [17, 104] on icon at bounding box center [18, 109] width 11 height 11
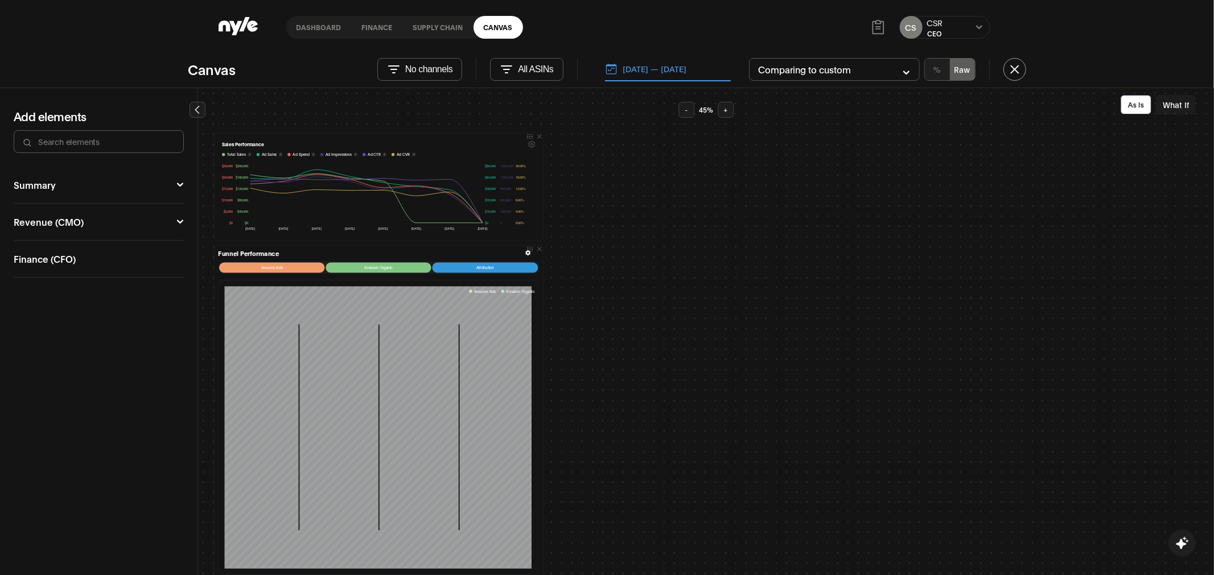
click at [88, 223] on button "Revenue (CMO)" at bounding box center [99, 221] width 170 height 9
click at [55, 224] on button "Revenue (CMO)" at bounding box center [99, 221] width 170 height 9
click at [61, 188] on button "Summary" at bounding box center [99, 184] width 170 height 9
click at [50, 228] on div "Summary Audit Full Prior actions" at bounding box center [83, 229] width 138 height 11
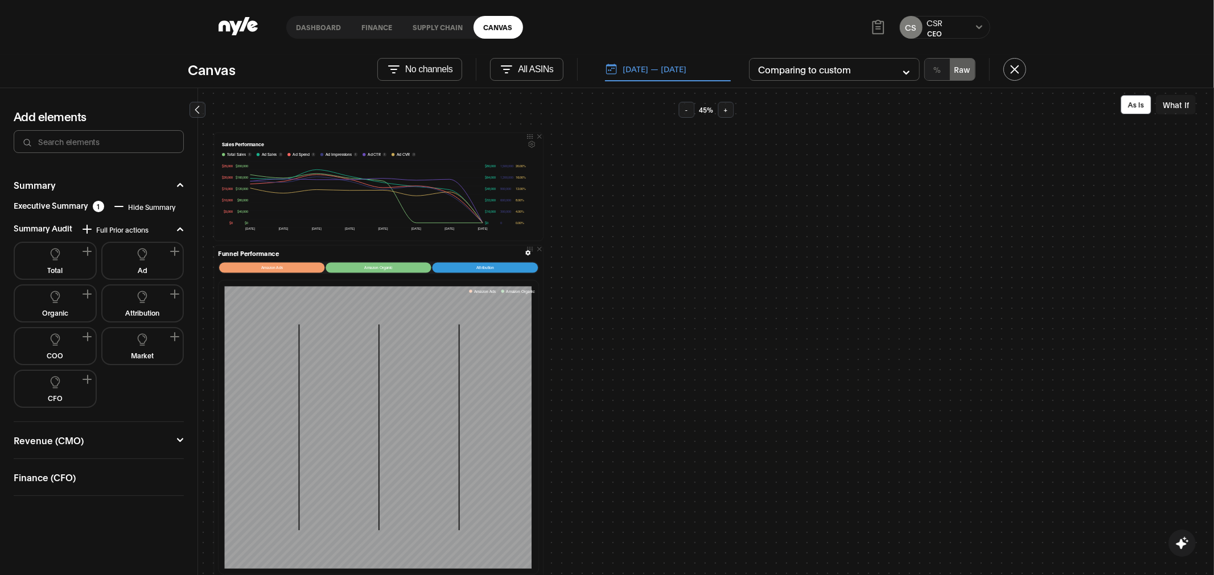
click at [69, 302] on button "Organic" at bounding box center [55, 303] width 72 height 27
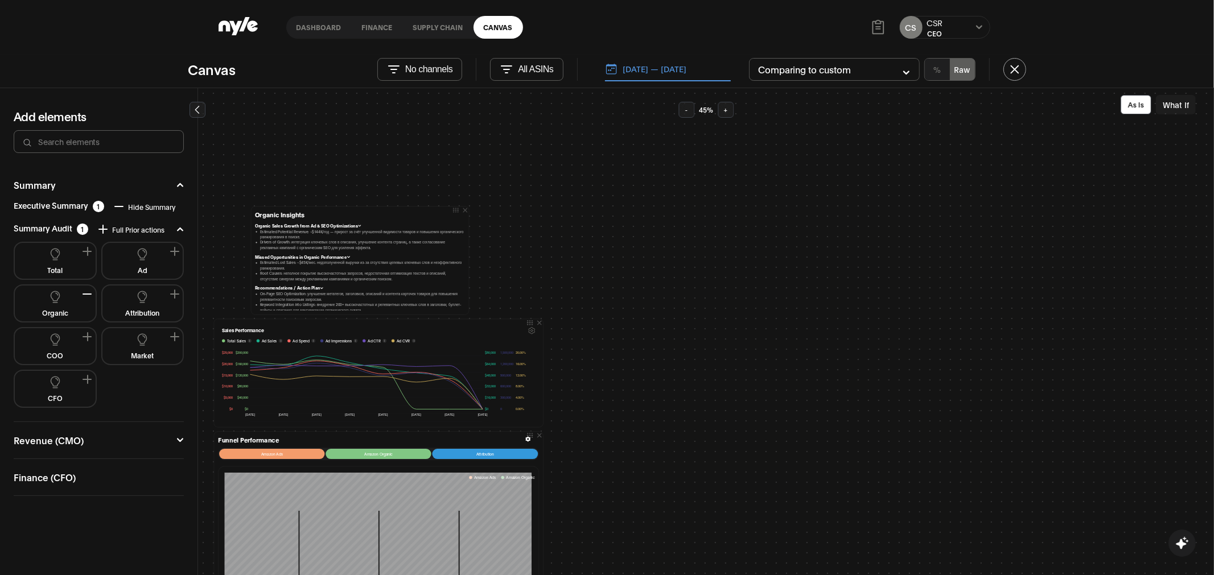
click at [97, 436] on button "Revenue (CMO)" at bounding box center [99, 440] width 170 height 9
click at [75, 204] on div "Executive Summary 1 Hide Summary" at bounding box center [96, 206] width 165 height 11
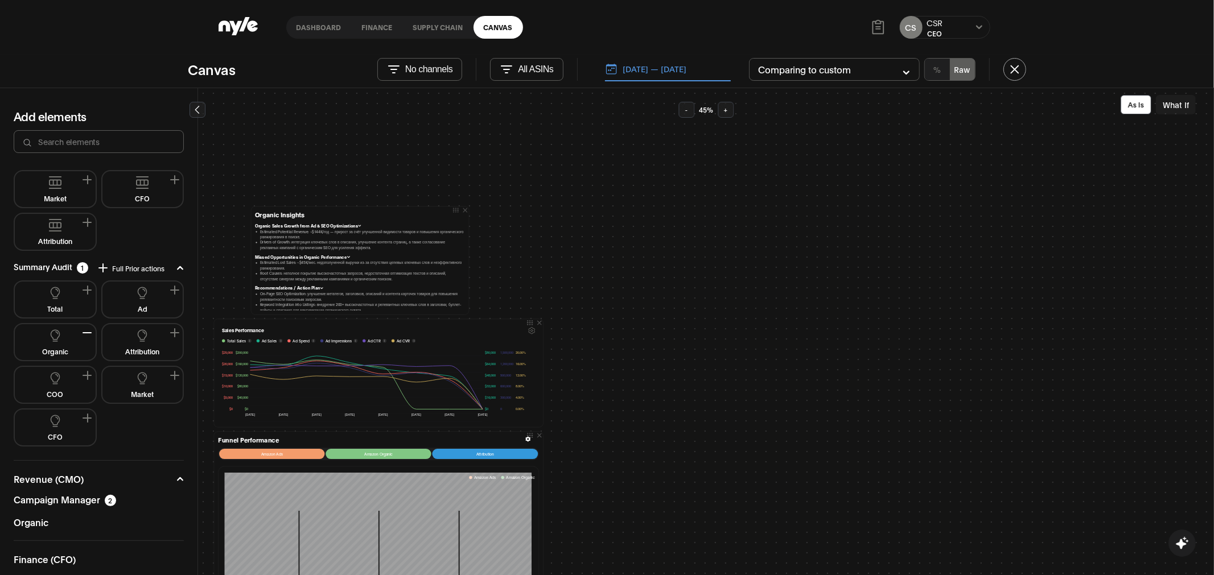
scroll to position [146, 0]
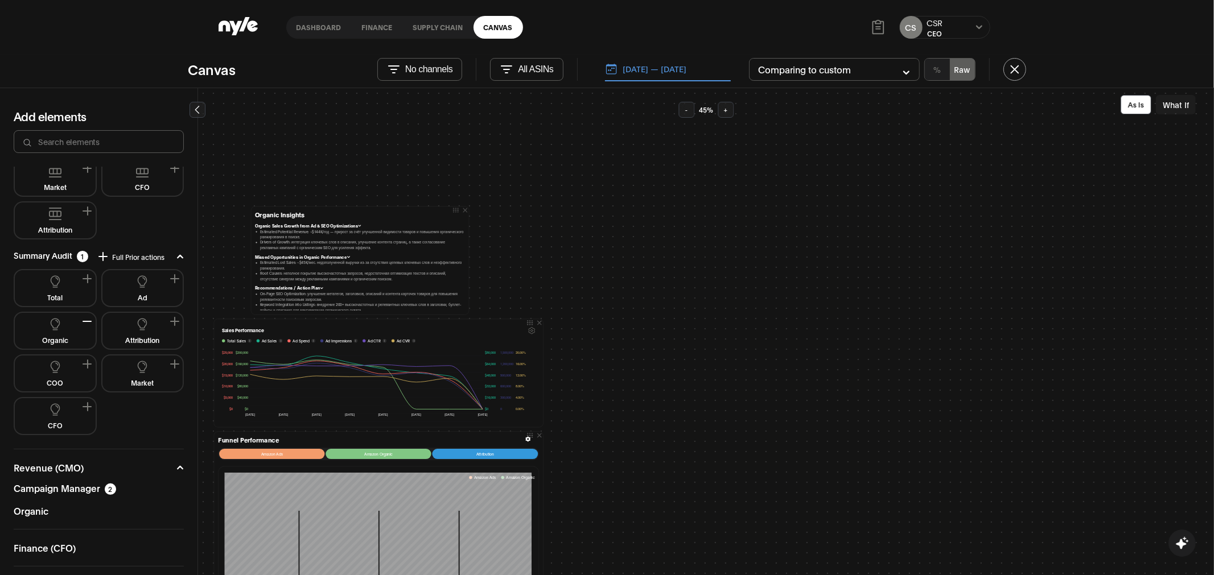
click at [43, 510] on div "Organic" at bounding box center [31, 510] width 35 height 9
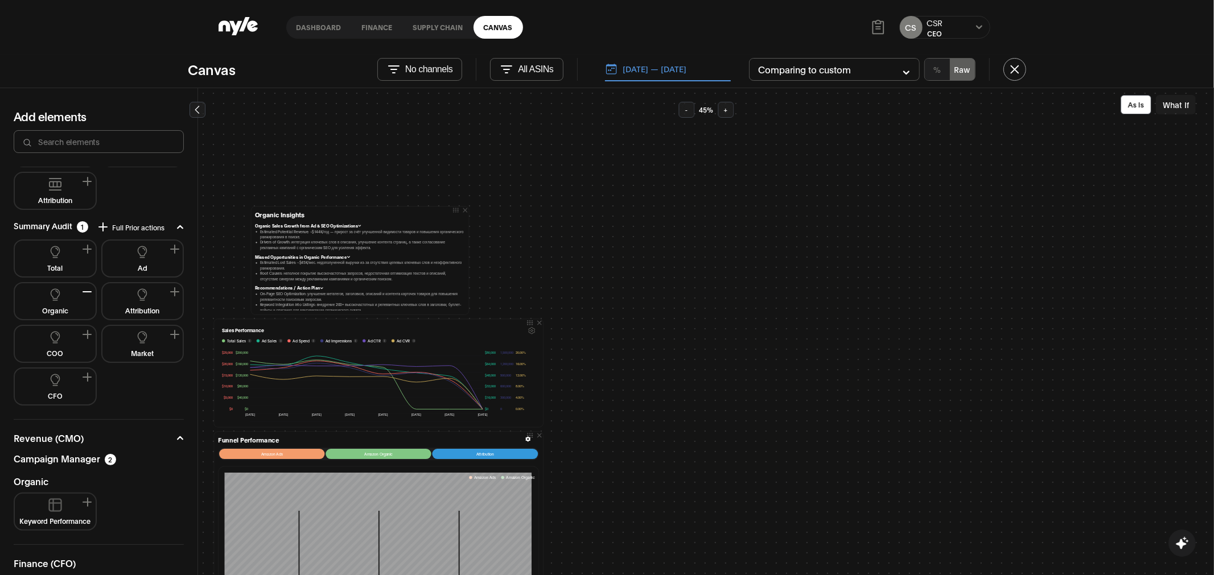
scroll to position [199, 0]
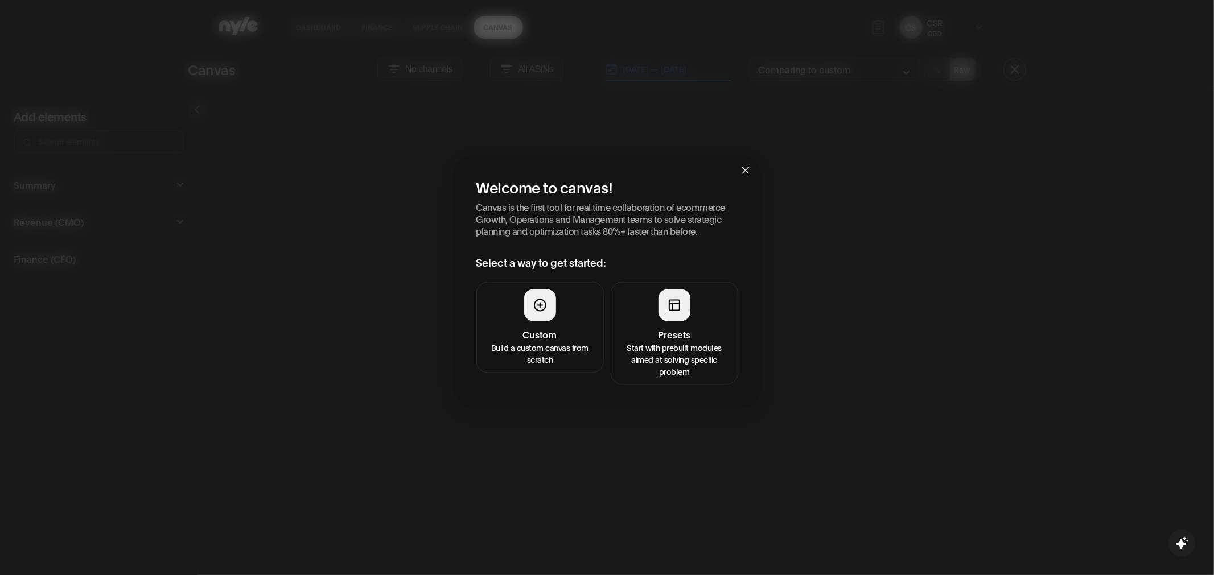
click at [674, 291] on div at bounding box center [674, 305] width 32 height 32
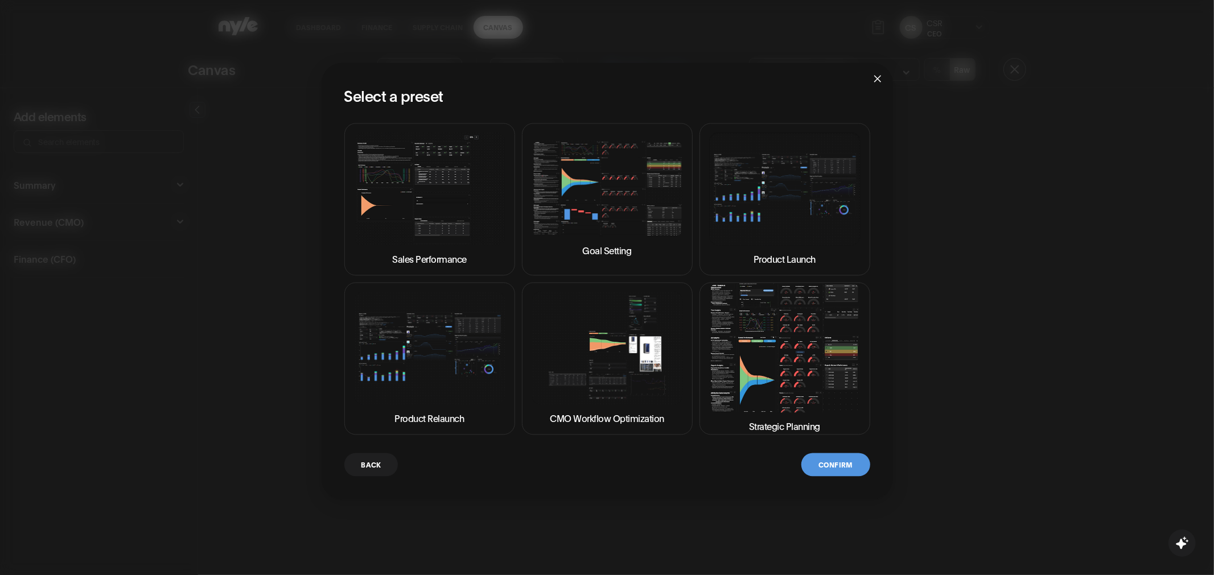
click at [789, 366] on img at bounding box center [784, 347] width 151 height 129
click at [839, 459] on button "Confirm" at bounding box center [835, 464] width 68 height 23
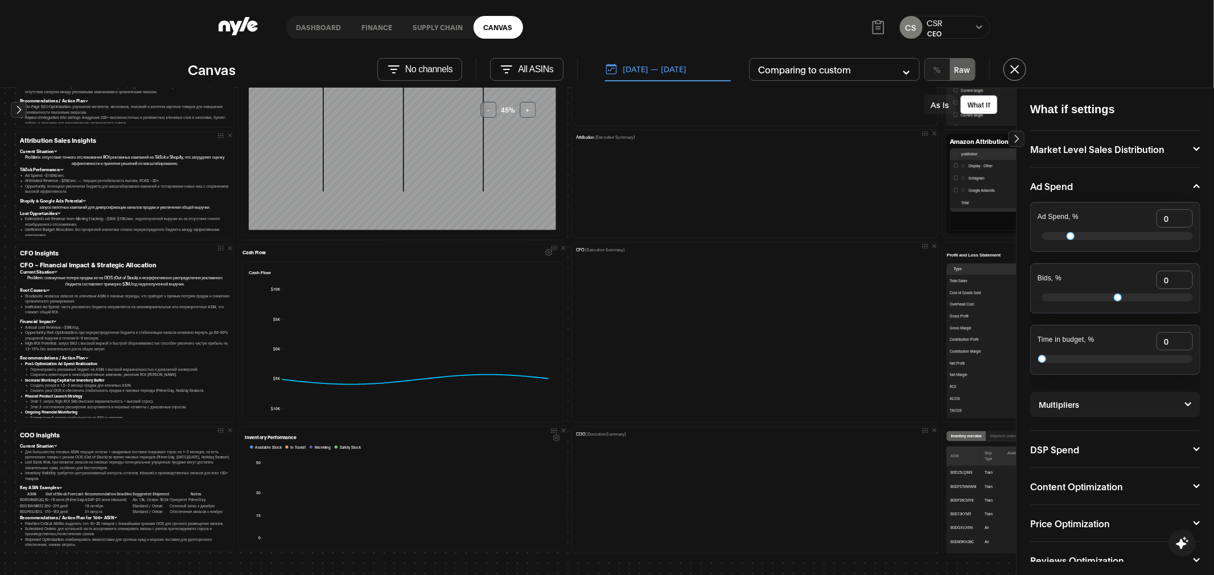
scroll to position [581, 0]
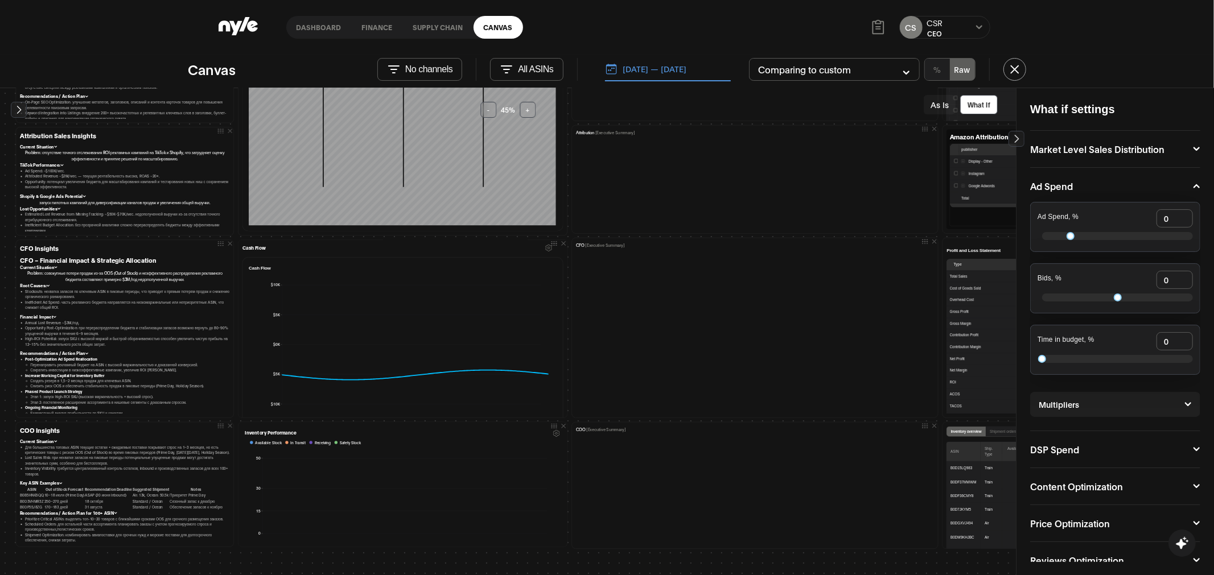
click at [489, 110] on button "-" at bounding box center [488, 110] width 16 height 16
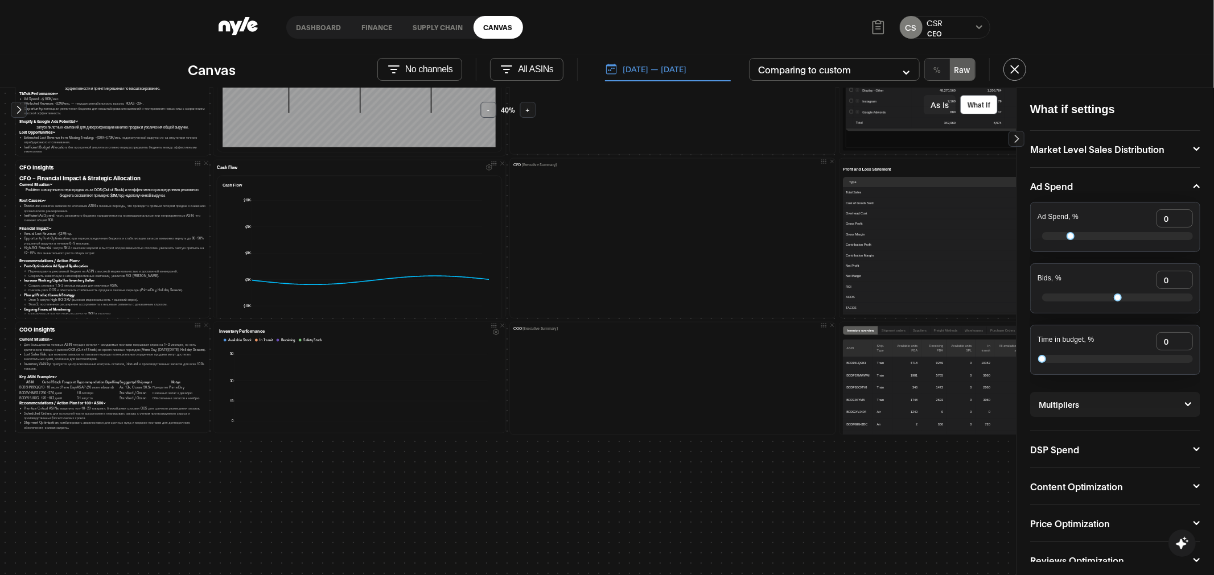
click at [489, 110] on button "-" at bounding box center [488, 110] width 16 height 16
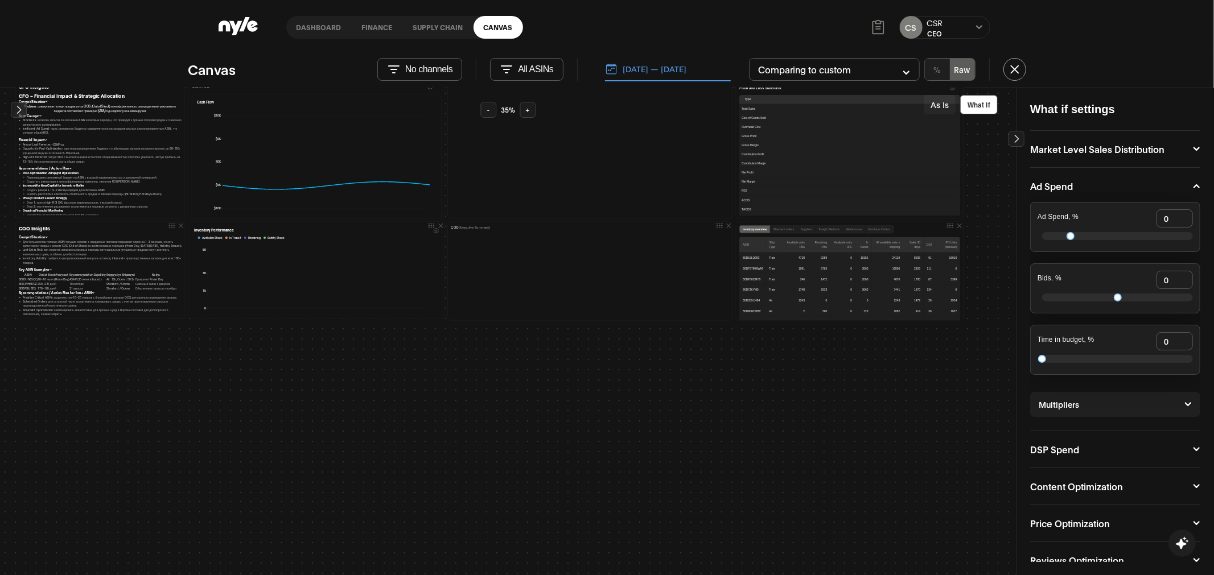
click at [528, 421] on div "Priority Actions Step 1 — Secure Inventory & Avoid Stockouts (Immediate — 0–7 d…" at bounding box center [508, 332] width 1016 height 488
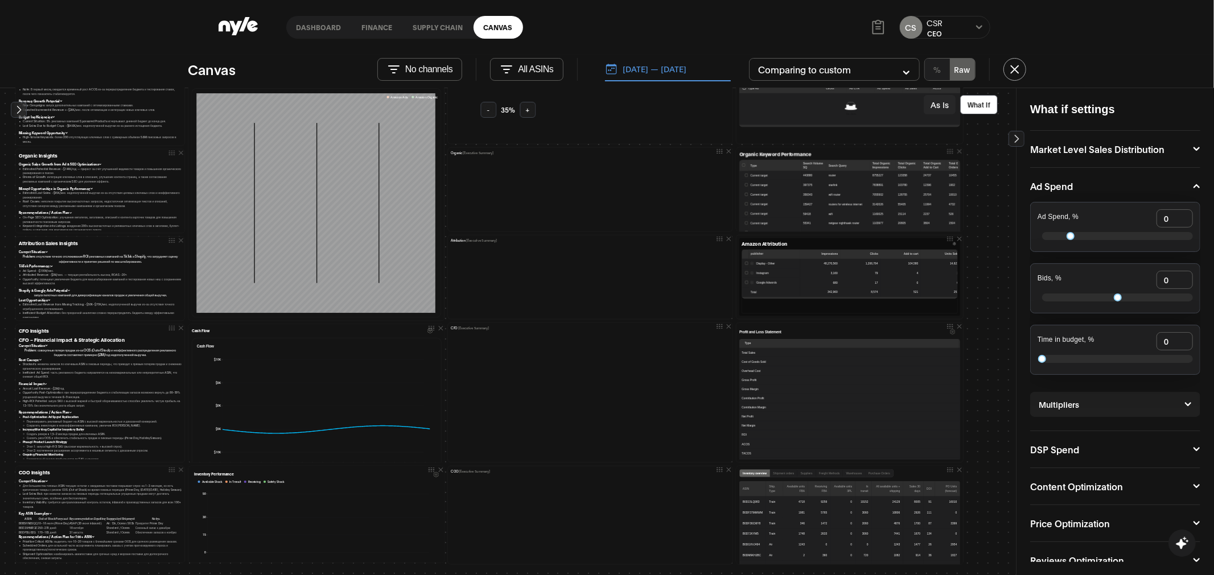
scroll to position [360, 0]
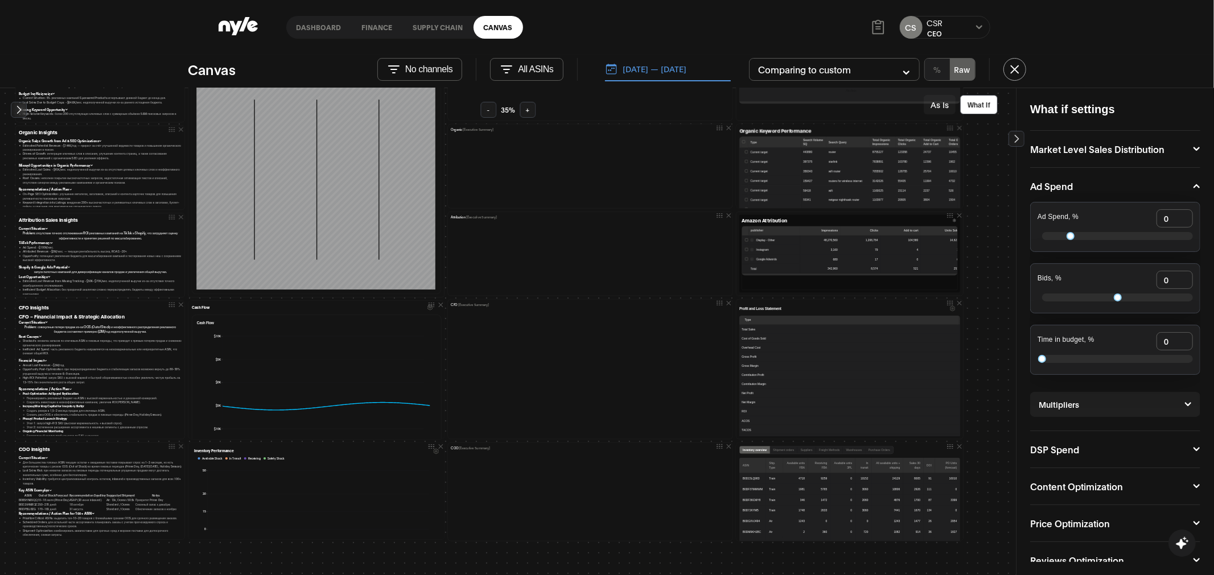
click at [666, 68] on button "[DATE] — [DATE]" at bounding box center [668, 69] width 126 height 24
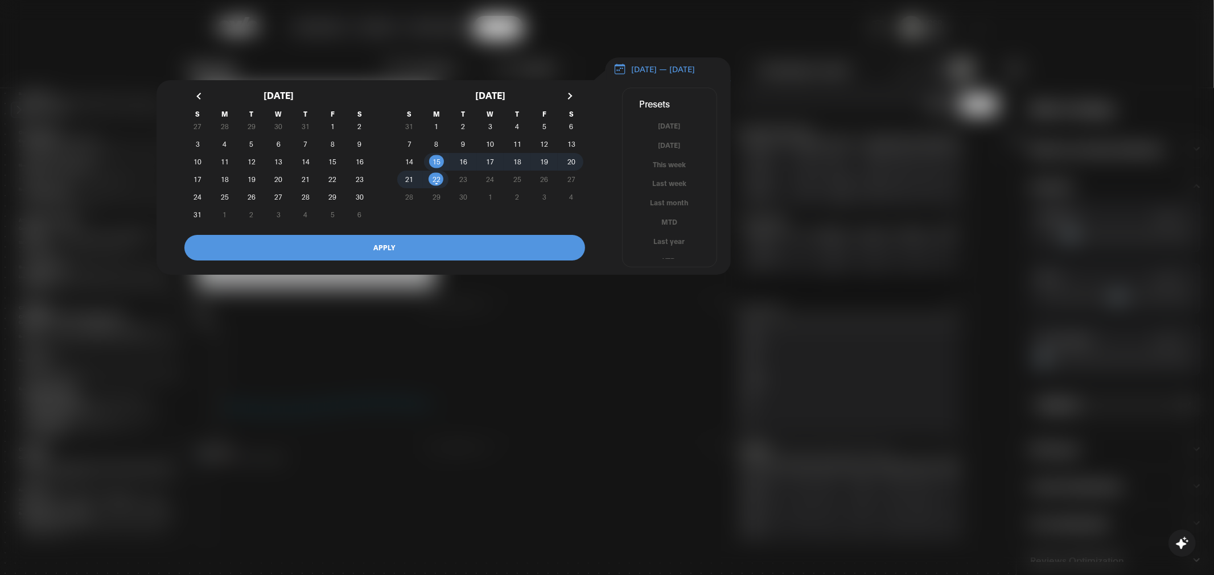
click at [824, 203] on div at bounding box center [607, 287] width 1214 height 575
